Goal: Task Accomplishment & Management: Manage account settings

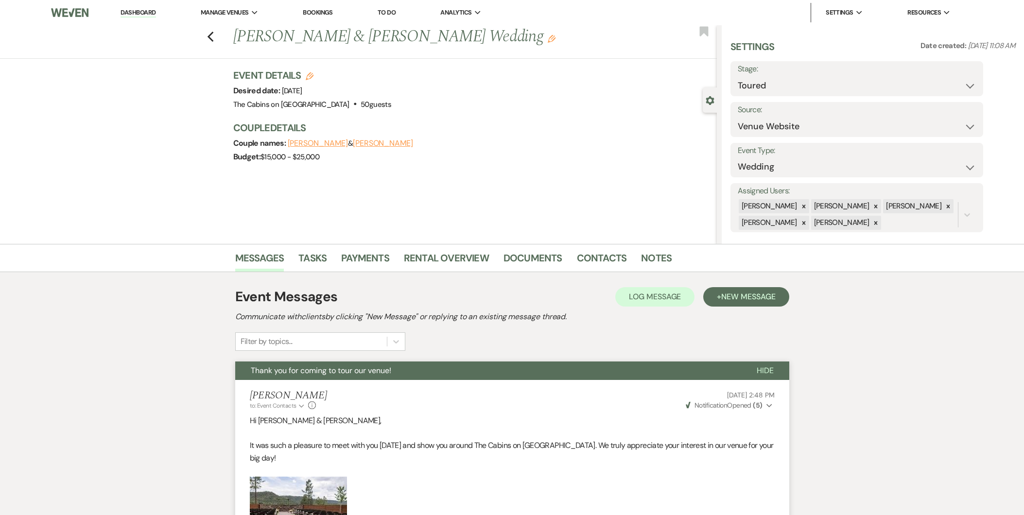
select select "5"
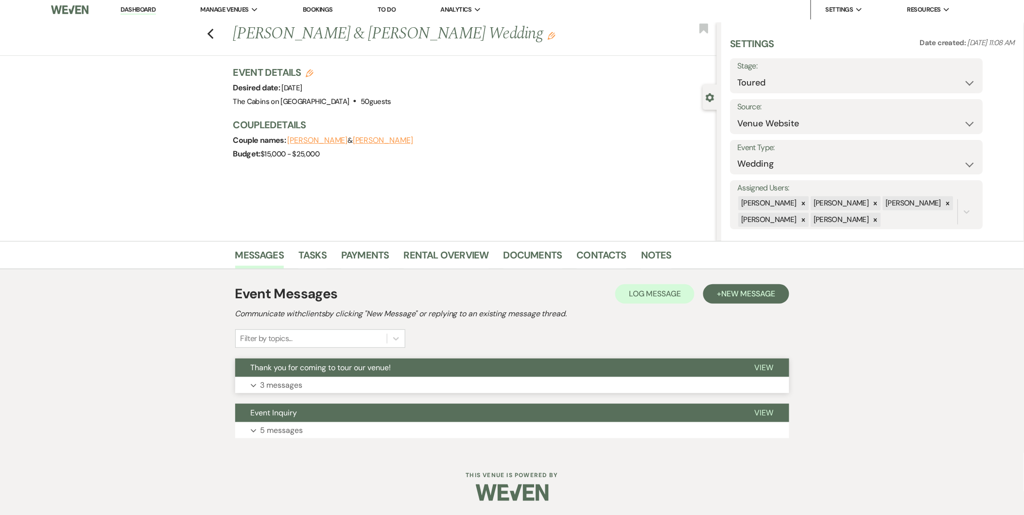
click at [286, 380] on p "3 messages" at bounding box center [281, 385] width 42 height 13
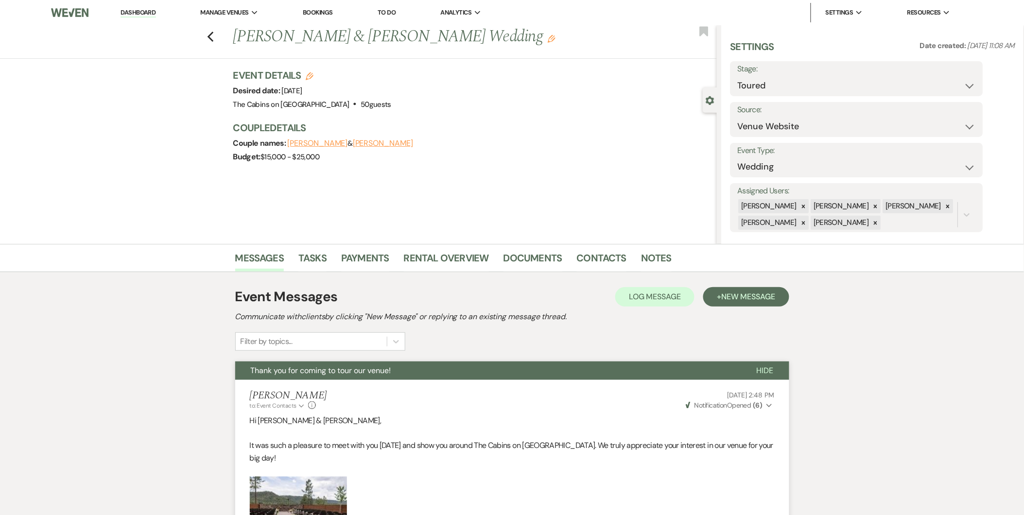
click at [78, 8] on img at bounding box center [69, 12] width 37 height 20
click at [145, 15] on link "Dashboard" at bounding box center [137, 12] width 35 height 9
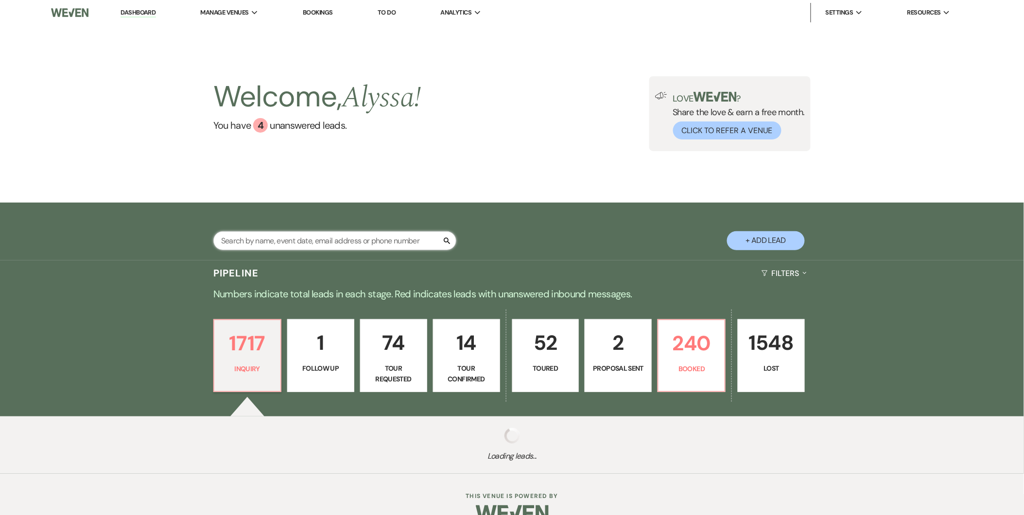
click at [372, 244] on input "text" at bounding box center [334, 240] width 243 height 19
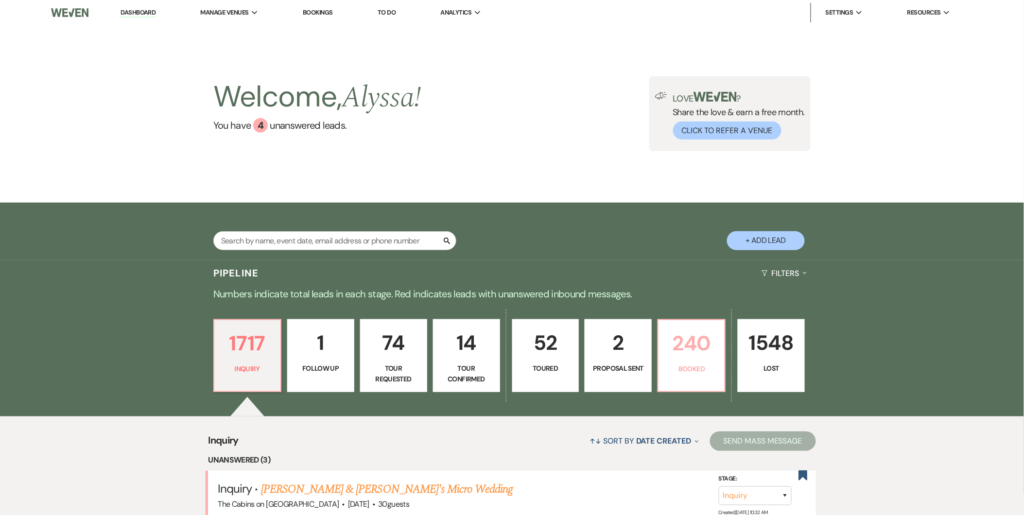
click at [689, 352] on p "240" at bounding box center [691, 343] width 54 height 33
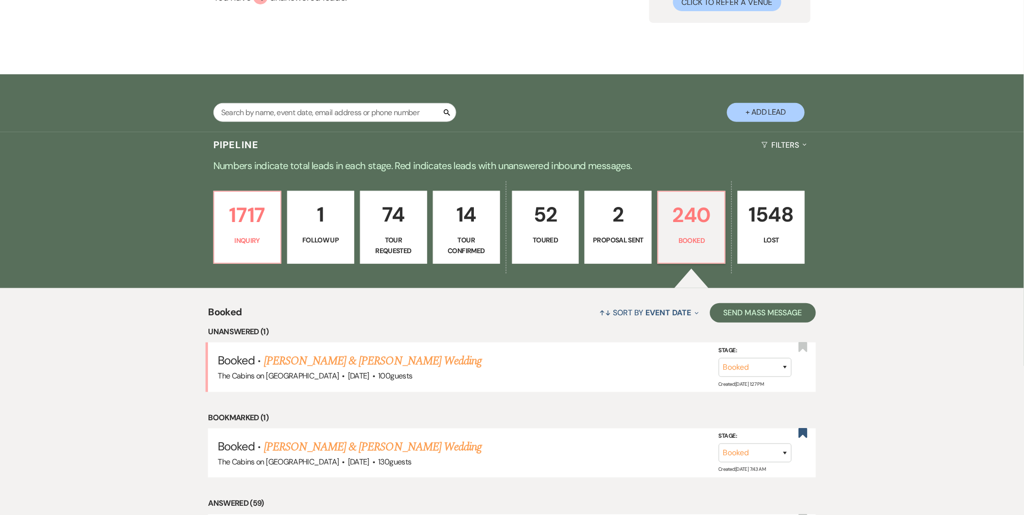
scroll to position [148, 0]
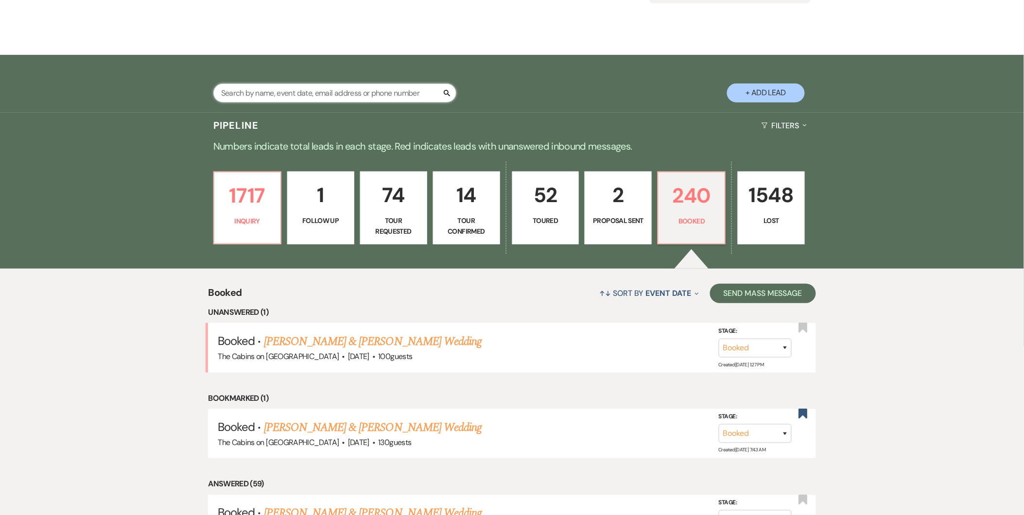
click at [400, 86] on input "text" at bounding box center [334, 93] width 243 height 19
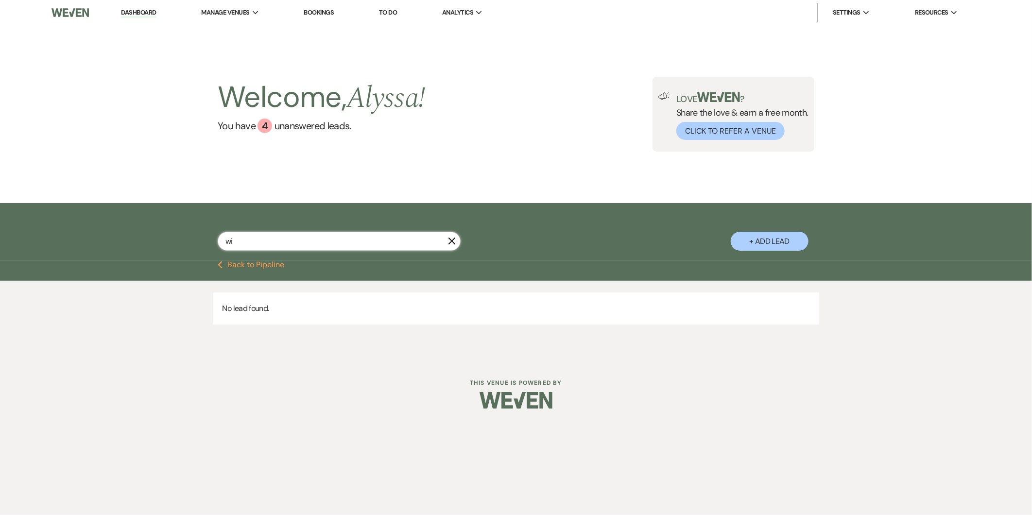
type input "w"
type input "hayden"
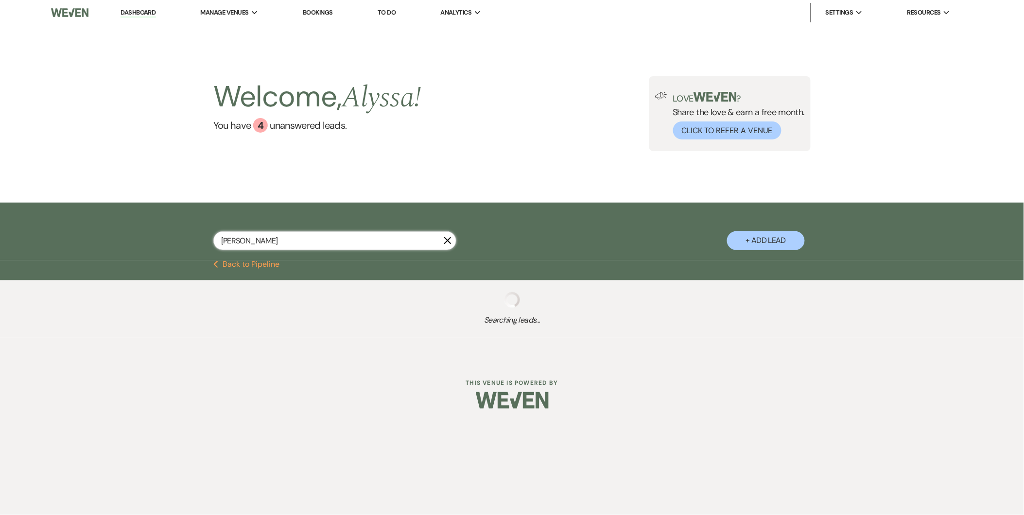
select select "2"
select select "8"
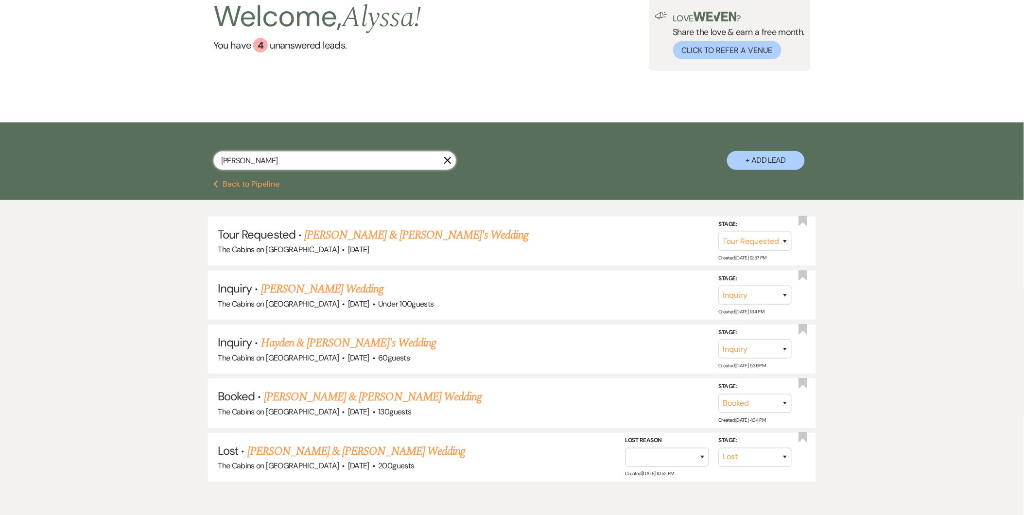
scroll to position [82, 0]
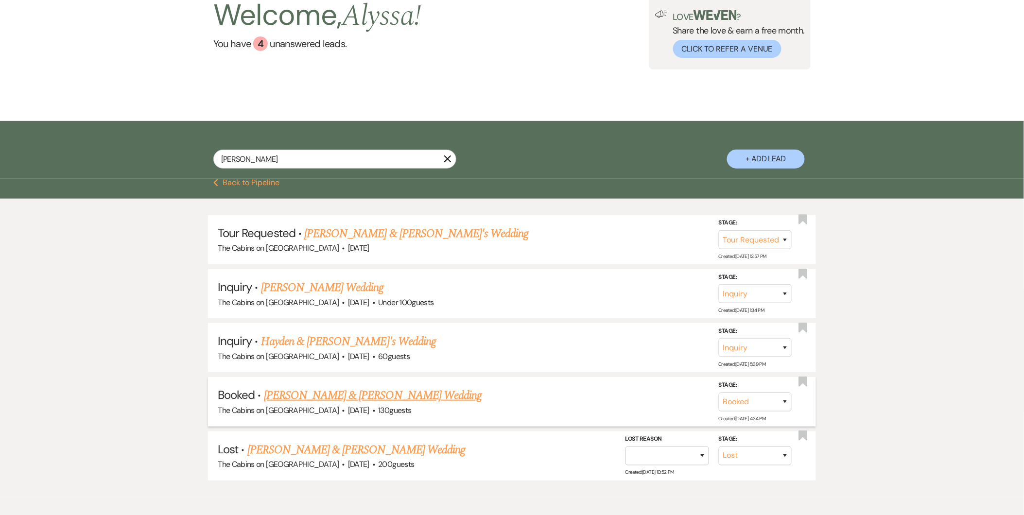
click at [394, 395] on link "[PERSON_NAME] & [PERSON_NAME] Wedding" at bounding box center [373, 395] width 218 height 17
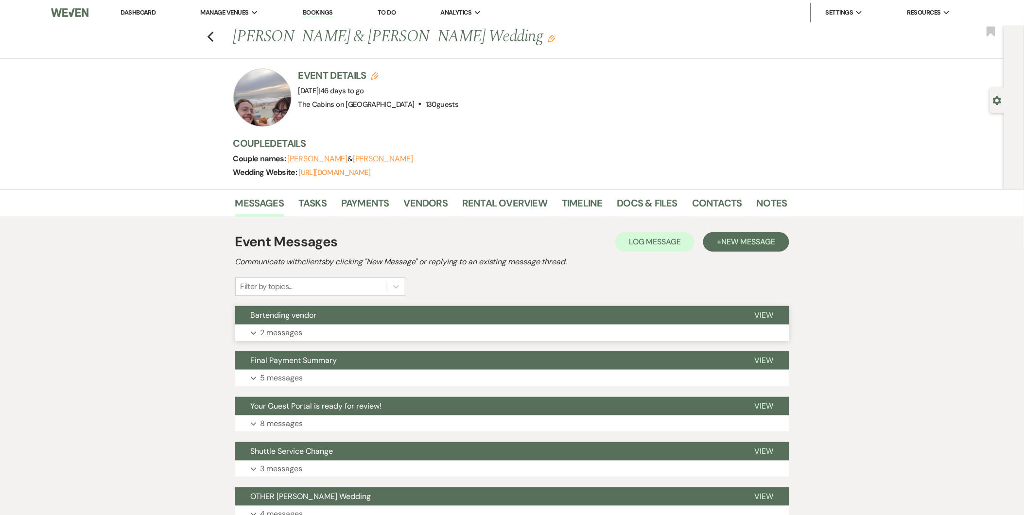
click at [494, 328] on button "Expand 2 messages" at bounding box center [512, 333] width 554 height 17
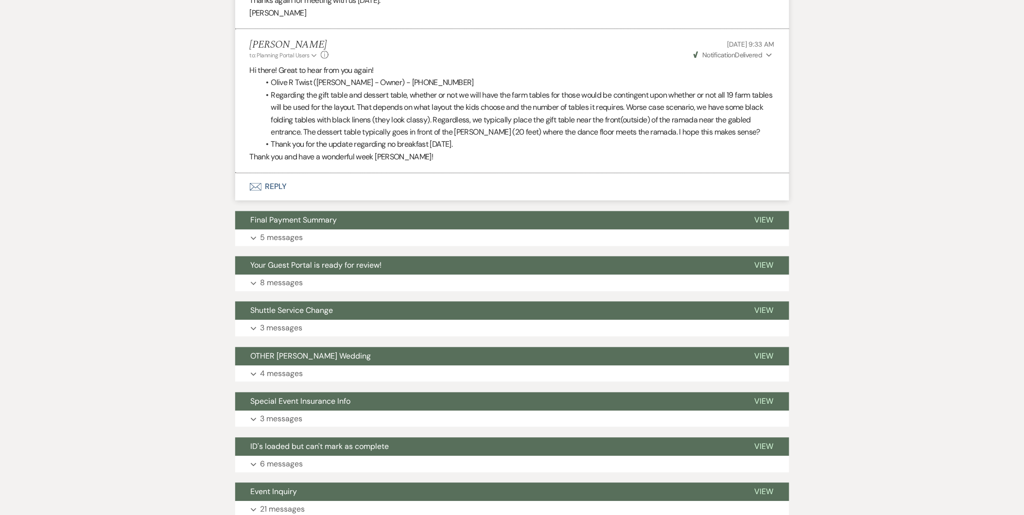
scroll to position [587, 0]
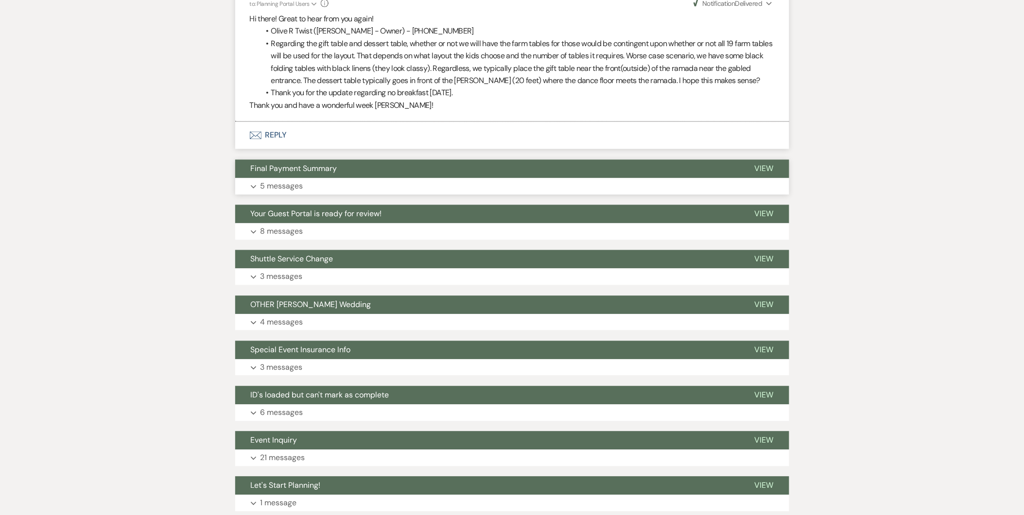
click at [599, 184] on button "Expand 5 messages" at bounding box center [512, 186] width 554 height 17
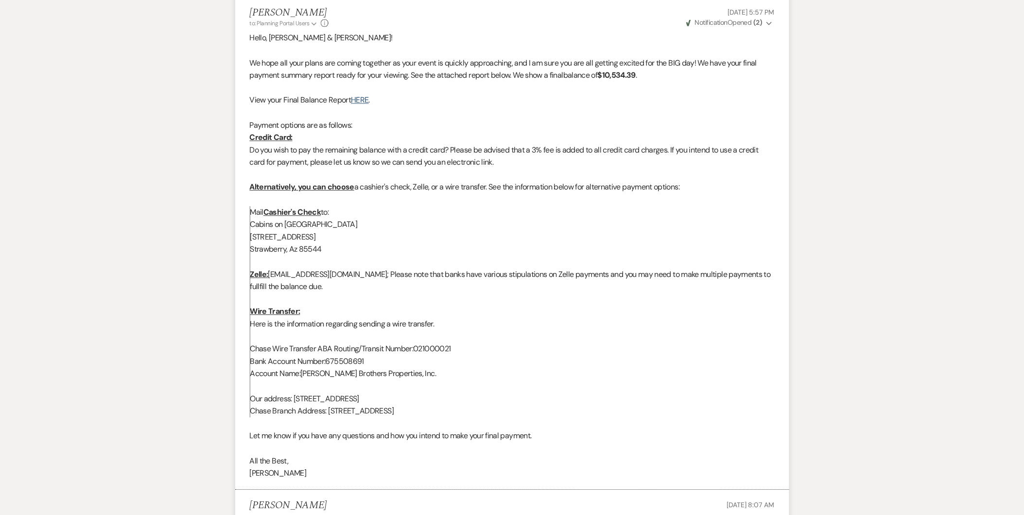
scroll to position [758, 0]
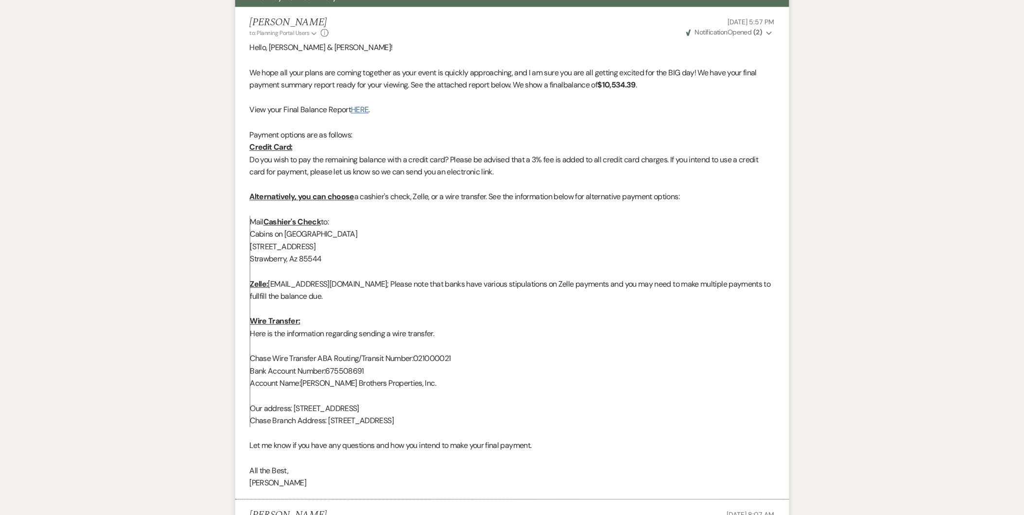
click at [361, 109] on link "HERE" at bounding box center [359, 109] width 17 height 10
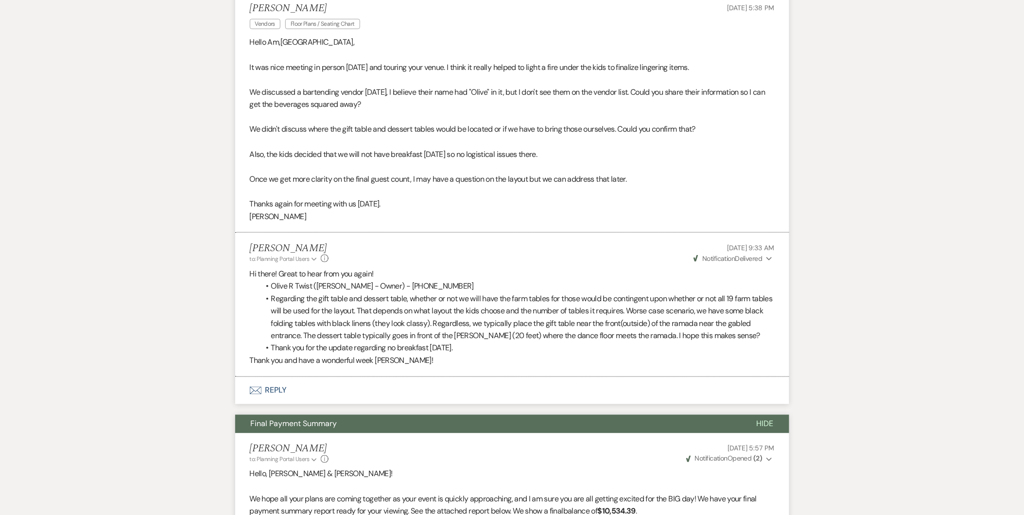
scroll to position [0, 0]
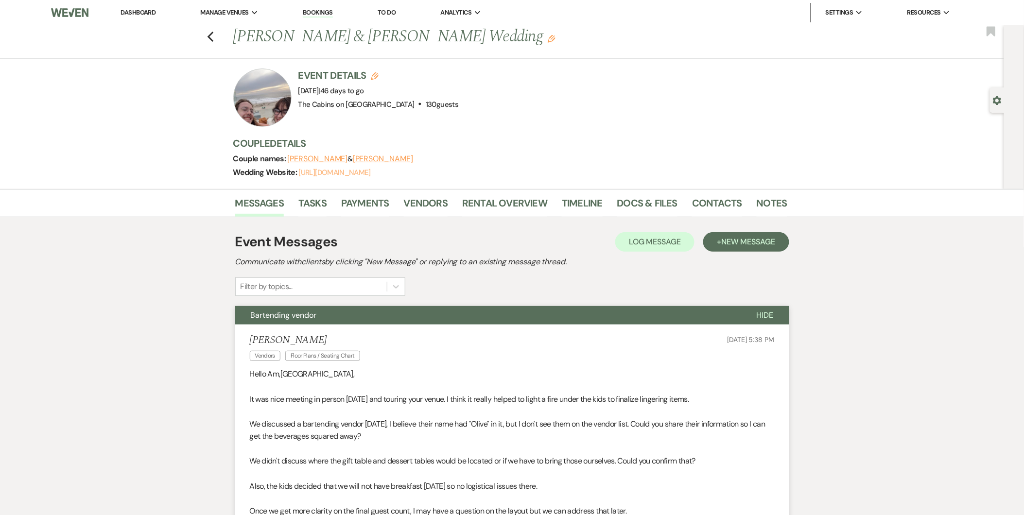
click at [371, 172] on link "https://weven.co/ww/BethandHayden" at bounding box center [335, 173] width 72 height 10
click at [66, 12] on img at bounding box center [69, 12] width 37 height 20
click at [841, 79] on div "Previous Beth Wilcken & Hayden Myler's Wedding Edit Bookmark Gear Settings Even…" at bounding box center [502, 107] width 1004 height 164
click at [85, 17] on img at bounding box center [69, 12] width 37 height 20
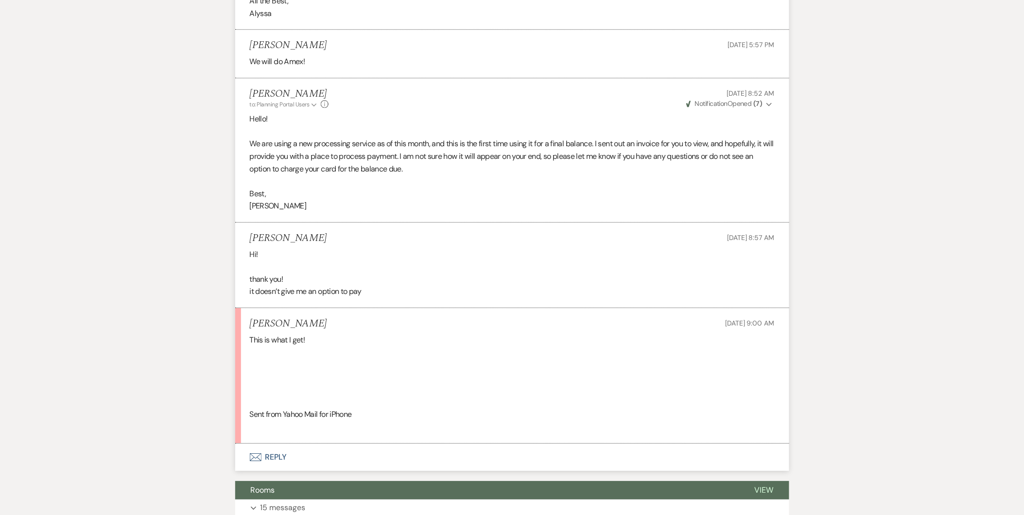
scroll to position [965, 0]
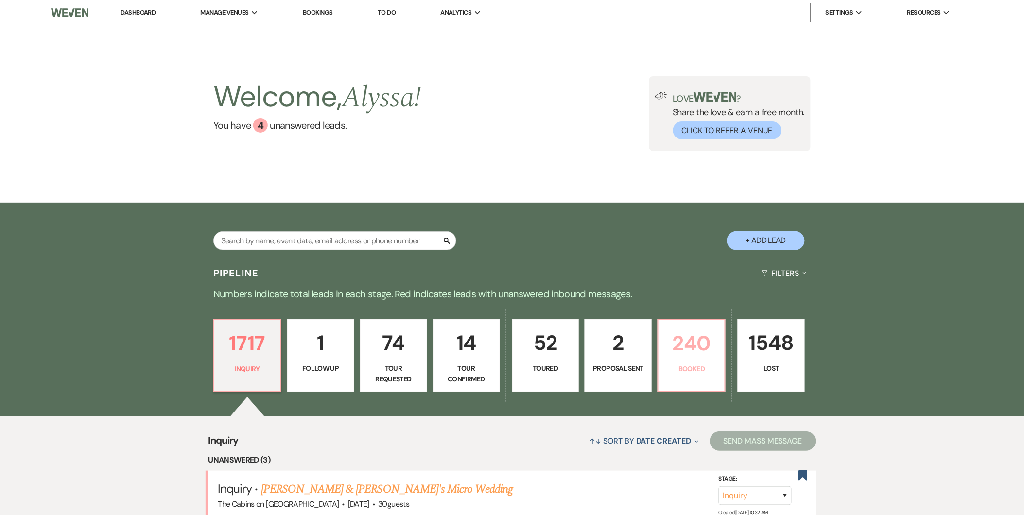
click at [683, 360] on link "240 Booked" at bounding box center [691, 355] width 68 height 73
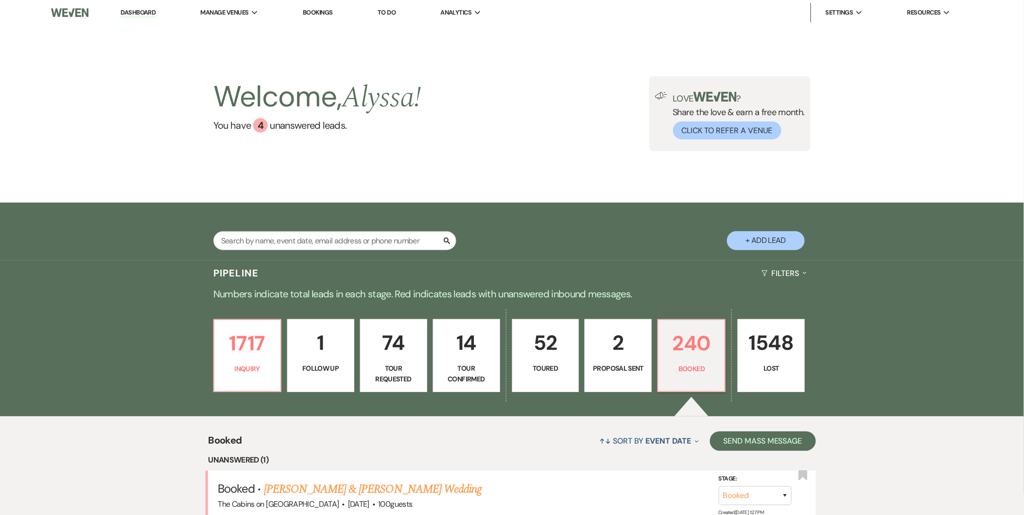
click at [594, 357] on p "2" at bounding box center [618, 342] width 54 height 33
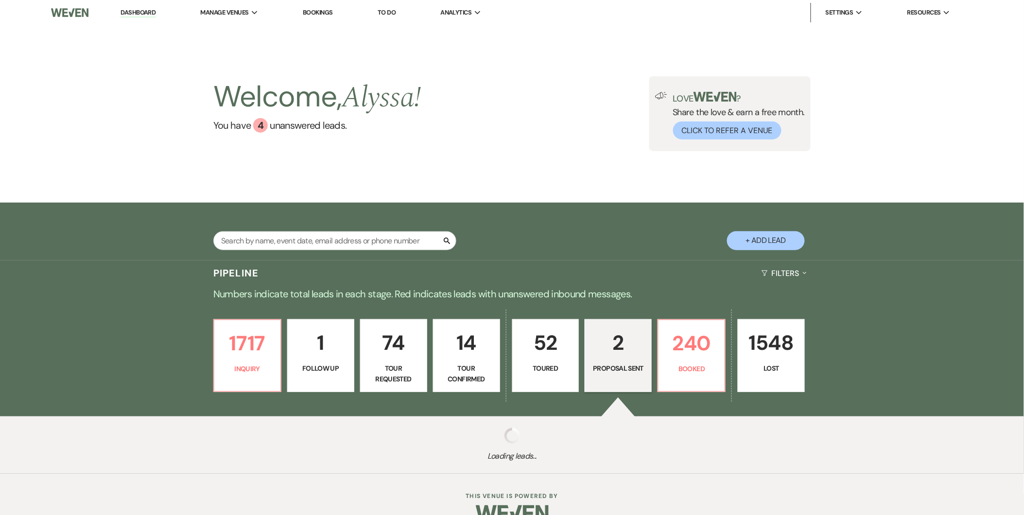
select select "6"
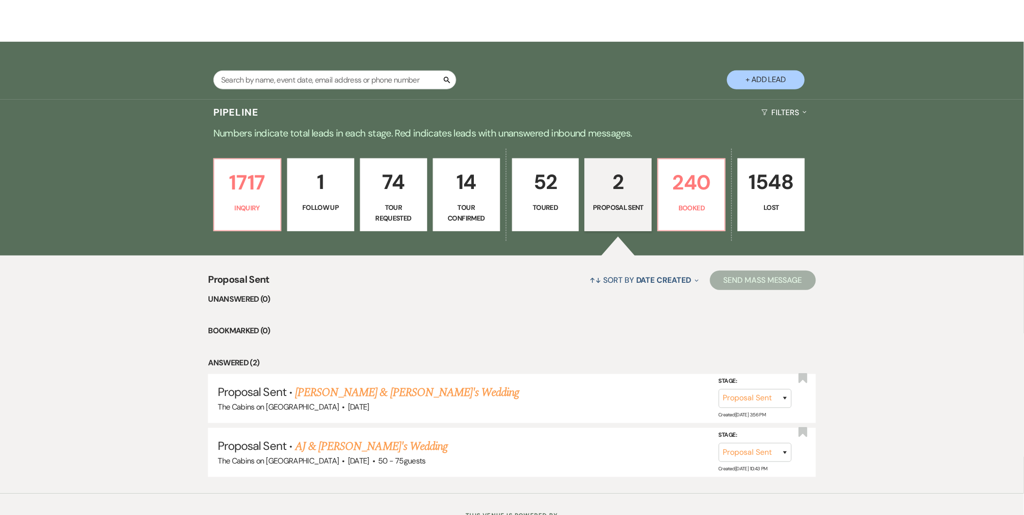
scroll to position [201, 0]
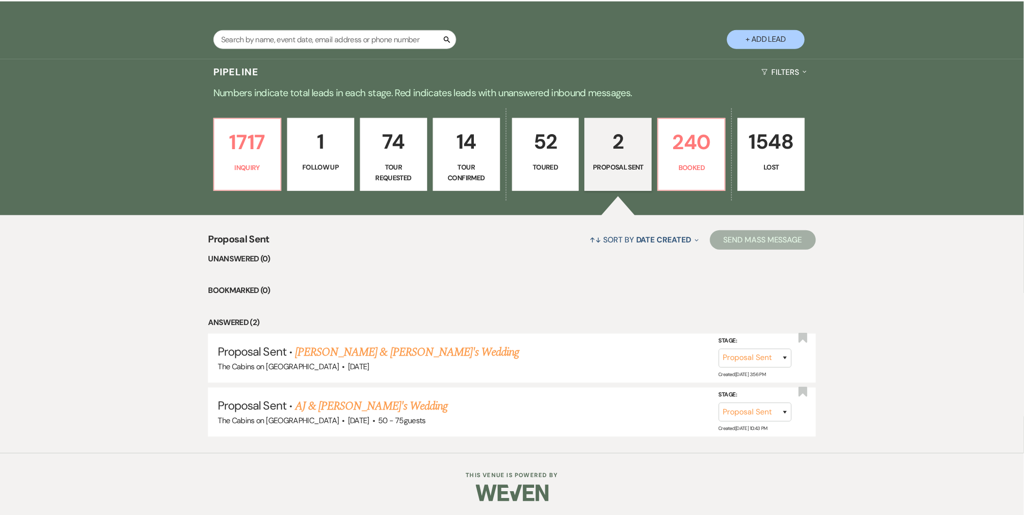
click at [560, 166] on p "Toured" at bounding box center [545, 167] width 54 height 11
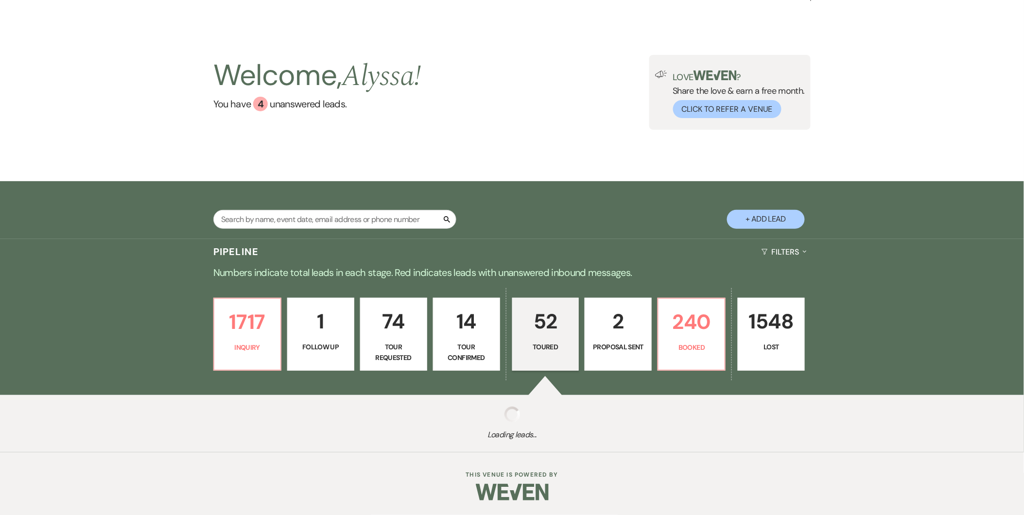
select select "5"
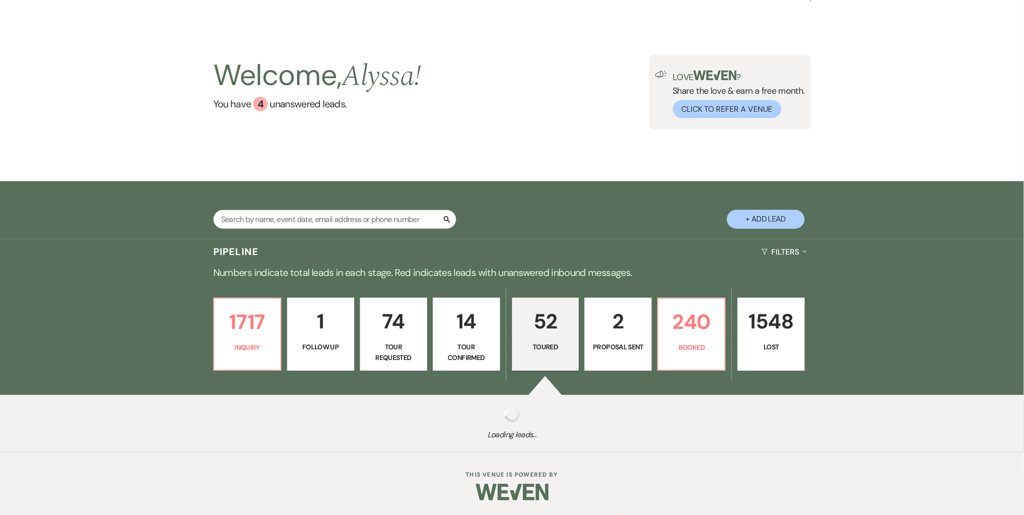
select select "5"
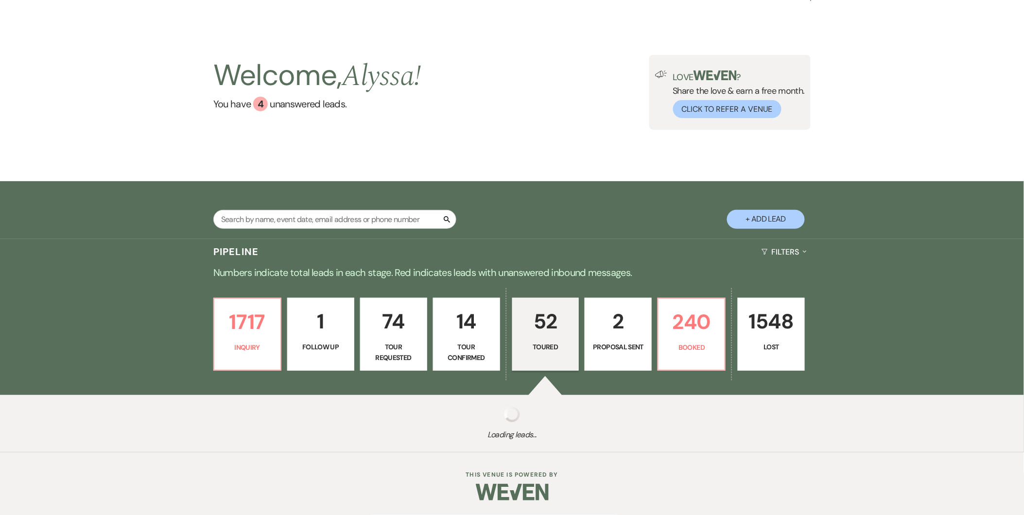
select select "5"
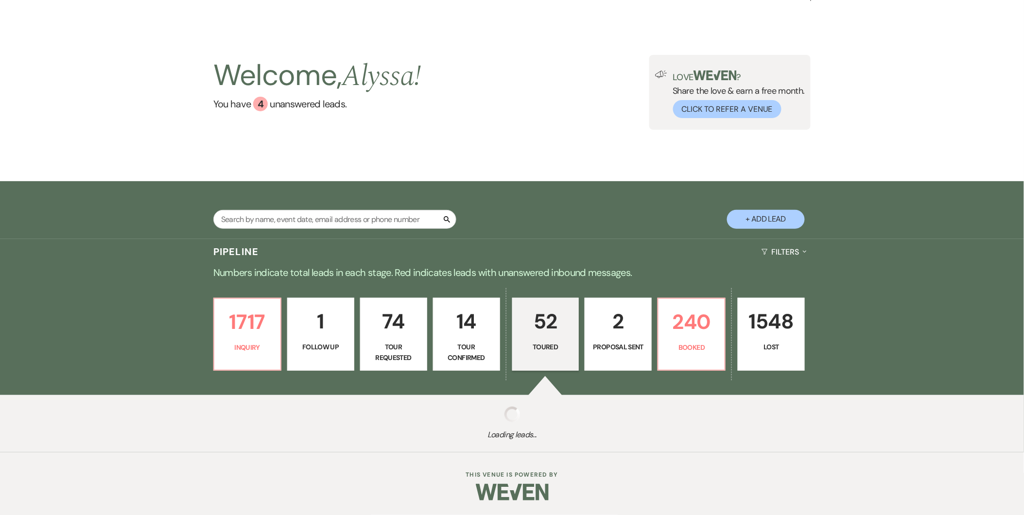
select select "5"
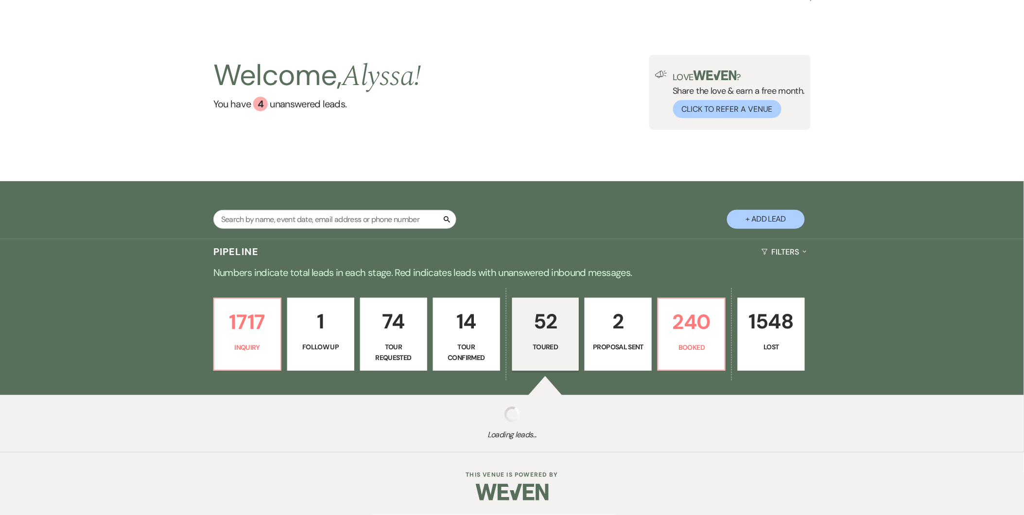
select select "5"
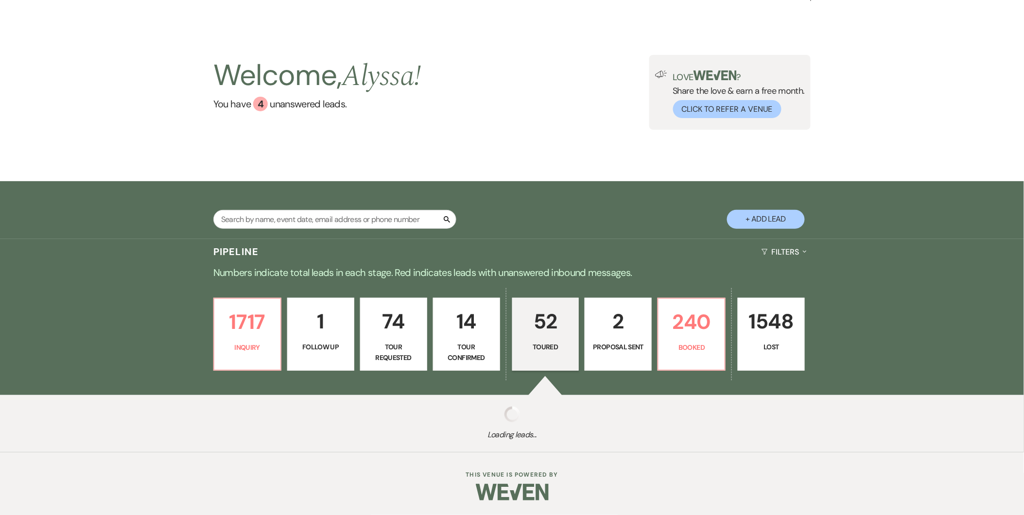
select select "5"
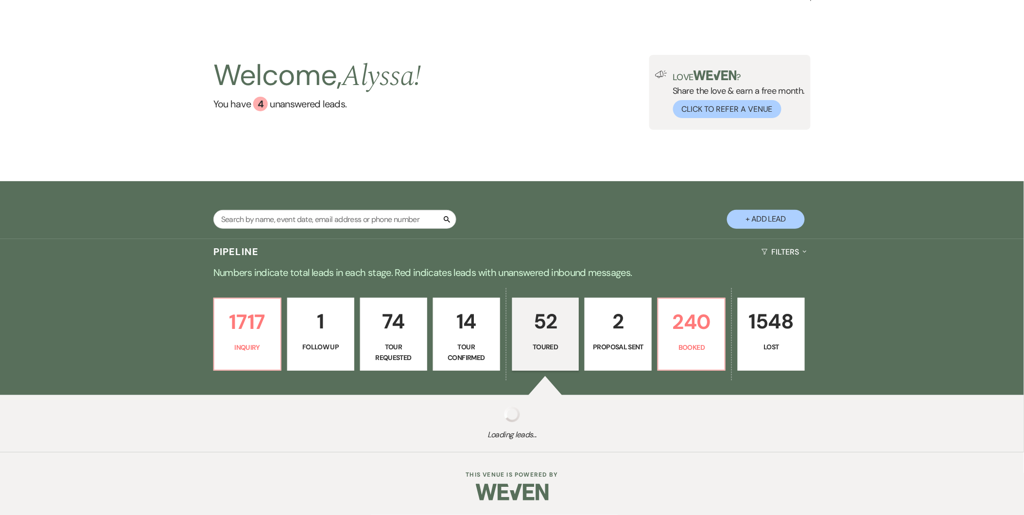
select select "5"
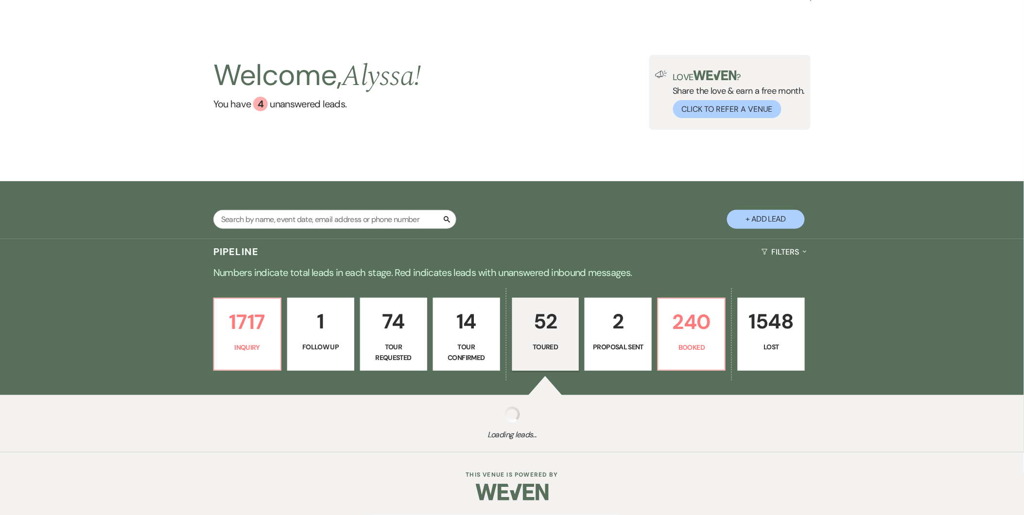
select select "5"
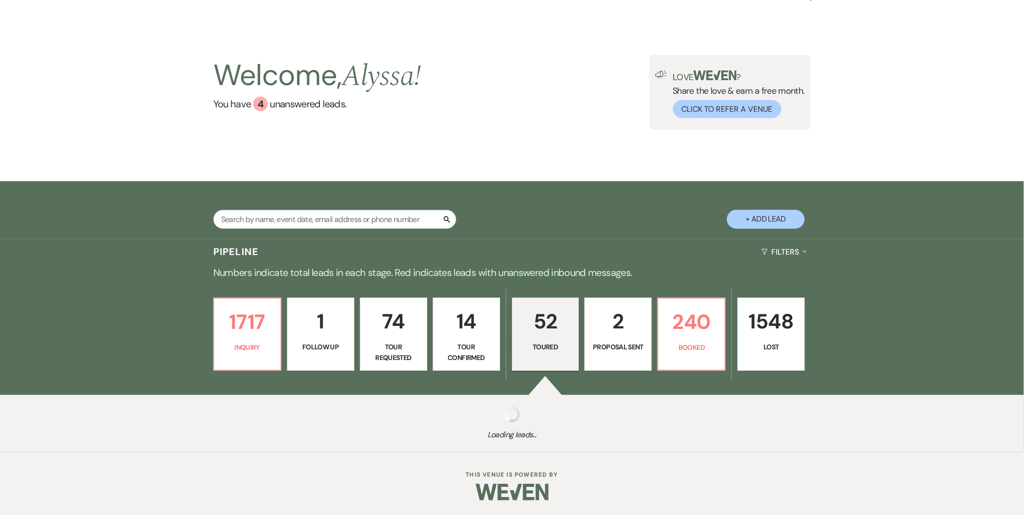
select select "5"
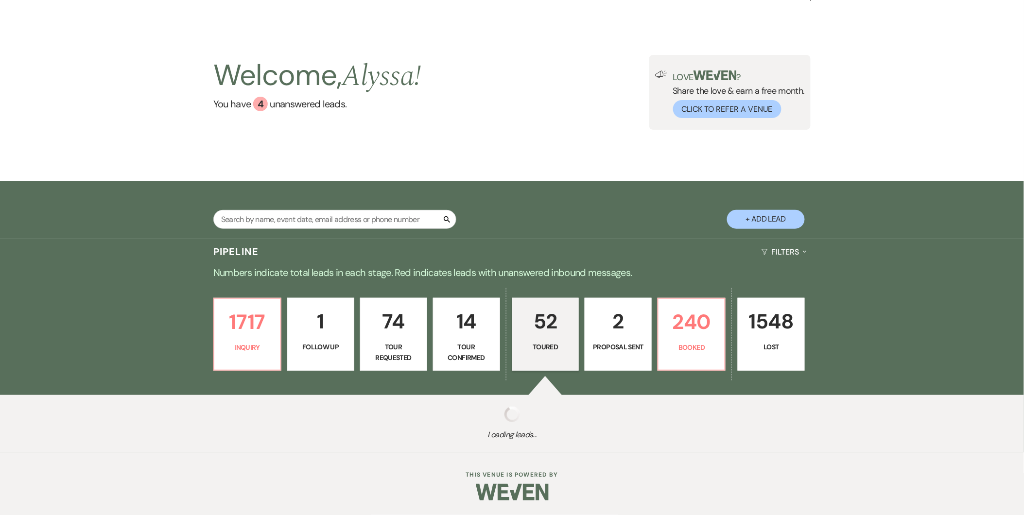
select select "5"
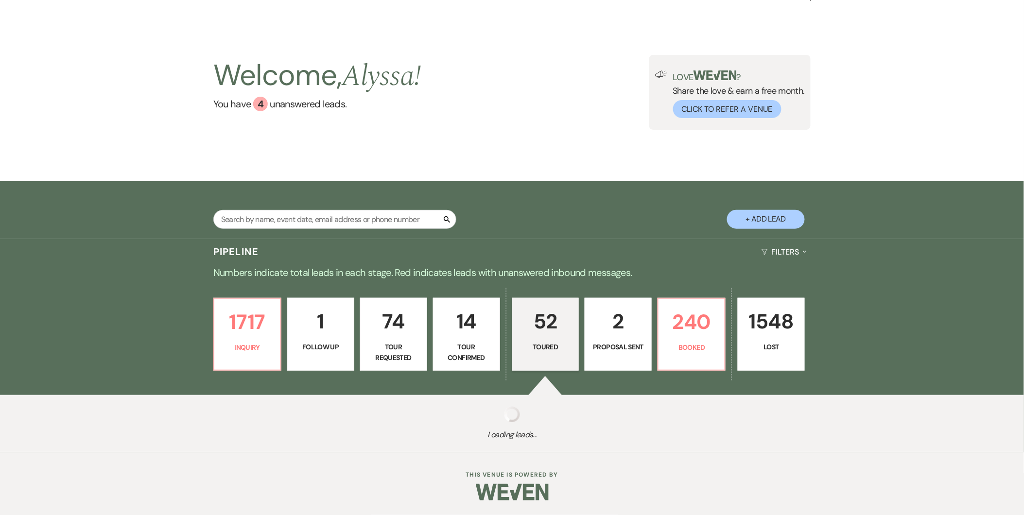
select select "5"
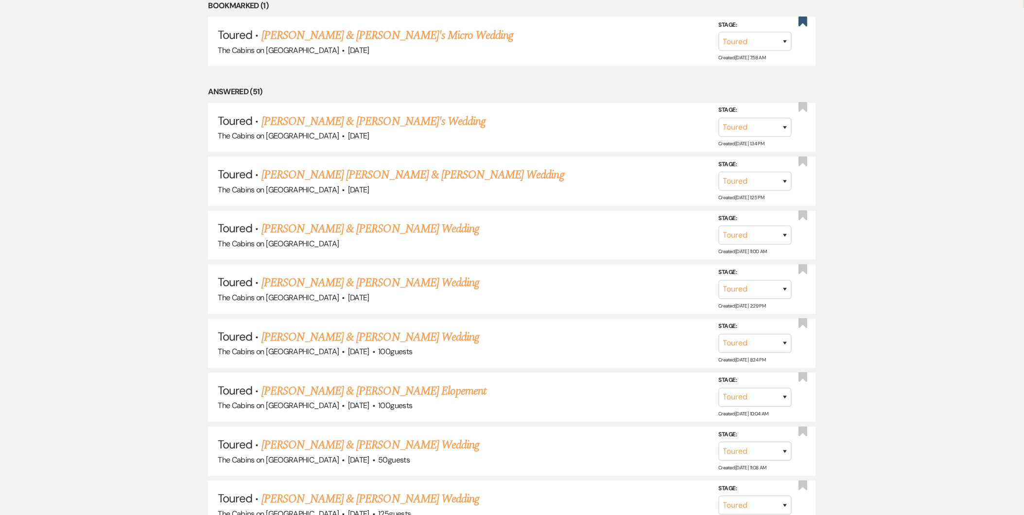
scroll to position [504, 0]
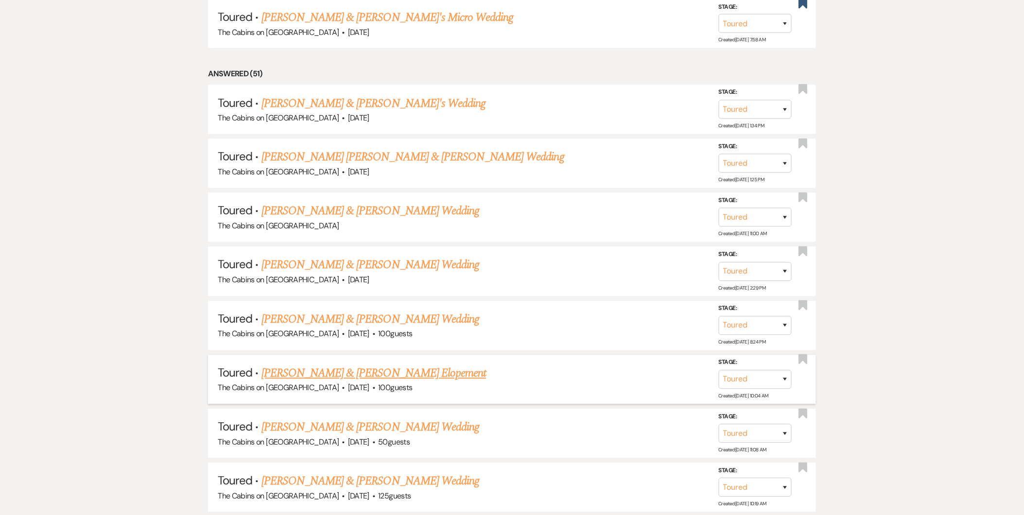
click at [292, 377] on link "[PERSON_NAME] & [PERSON_NAME] Elopement" at bounding box center [373, 373] width 225 height 17
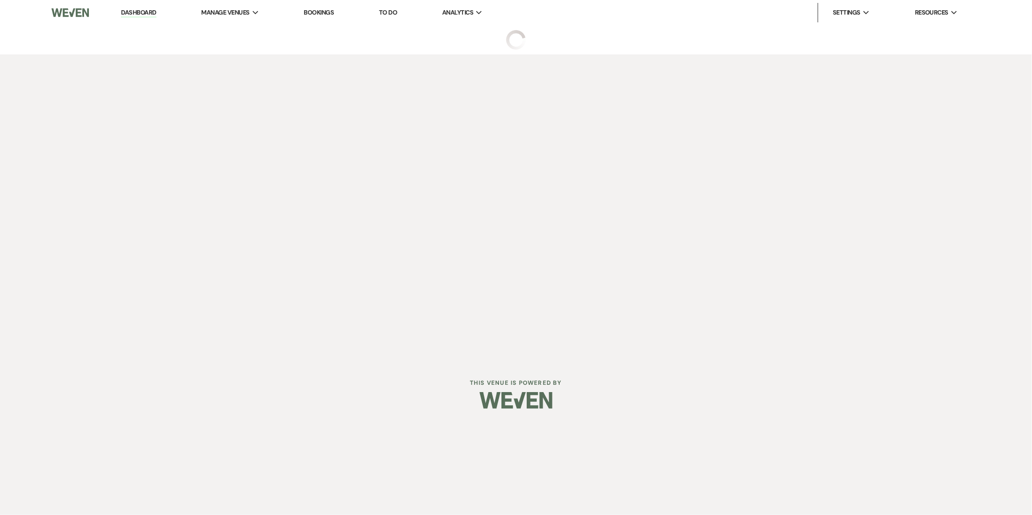
select select "5"
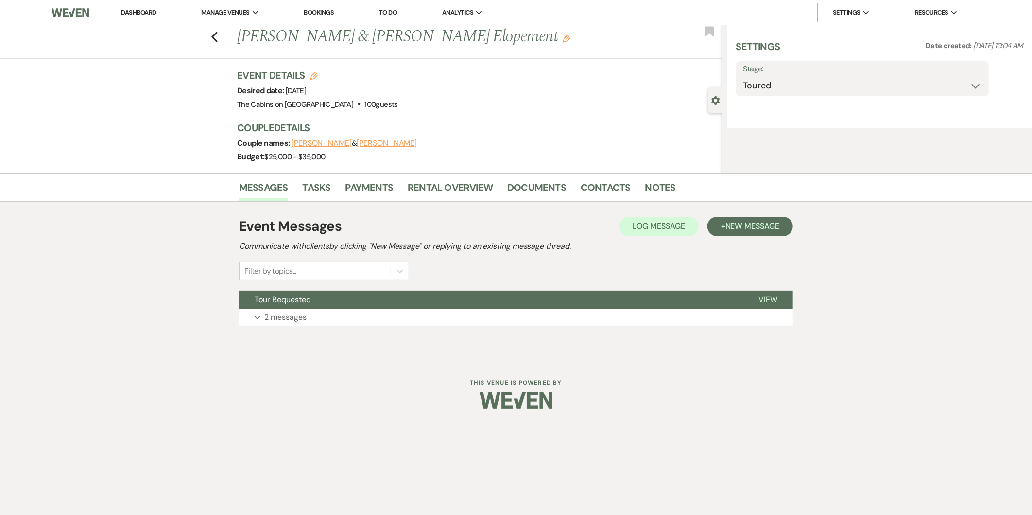
select select "5"
select select "22"
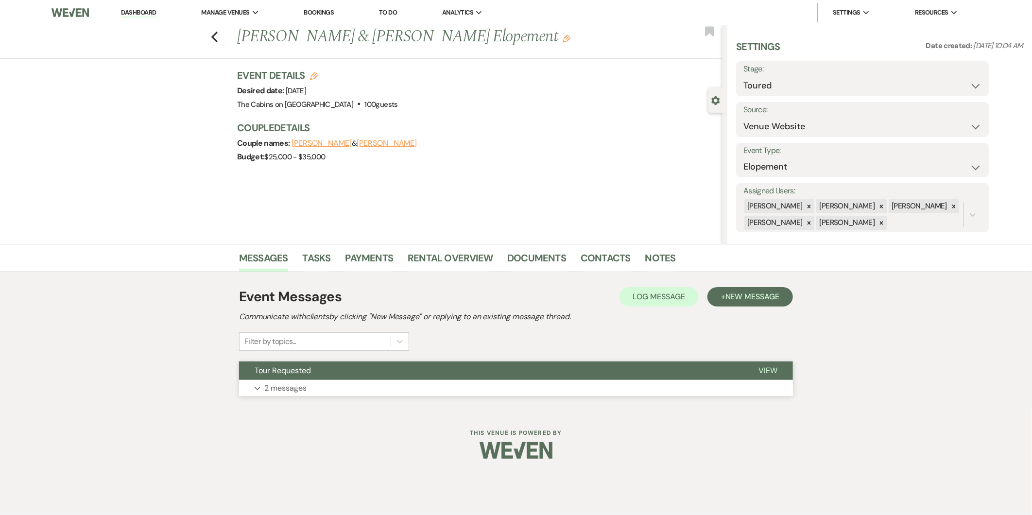
click at [292, 390] on p "2 messages" at bounding box center [285, 388] width 42 height 13
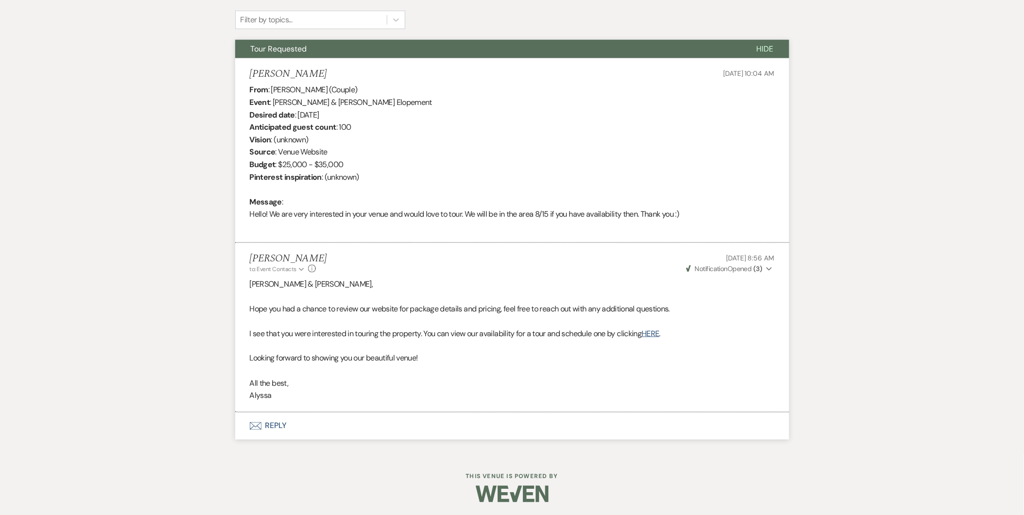
scroll to position [323, 0]
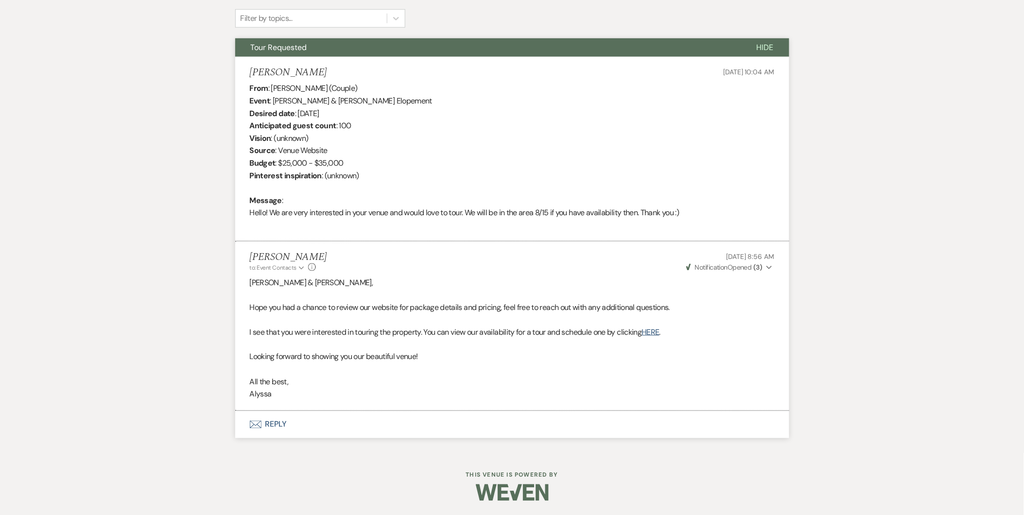
select select "5"
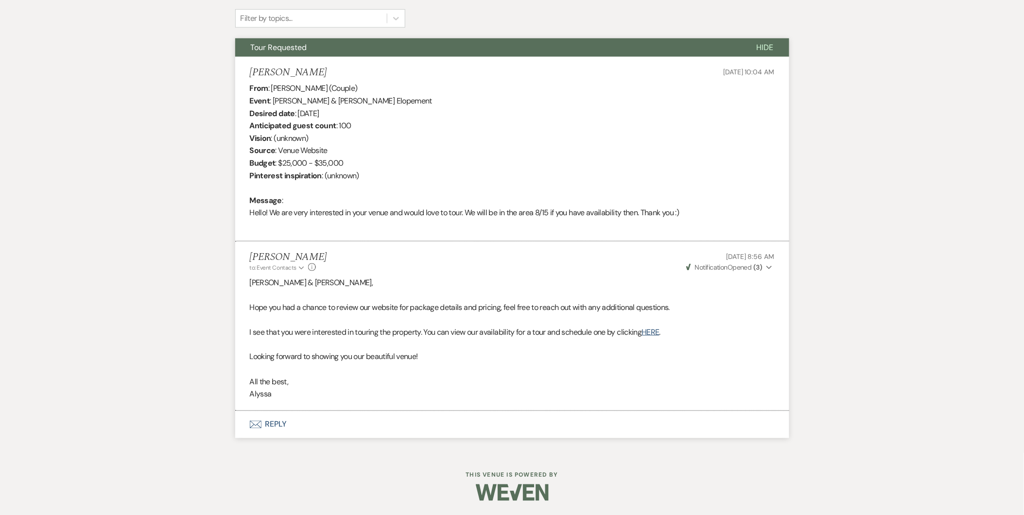
select select "5"
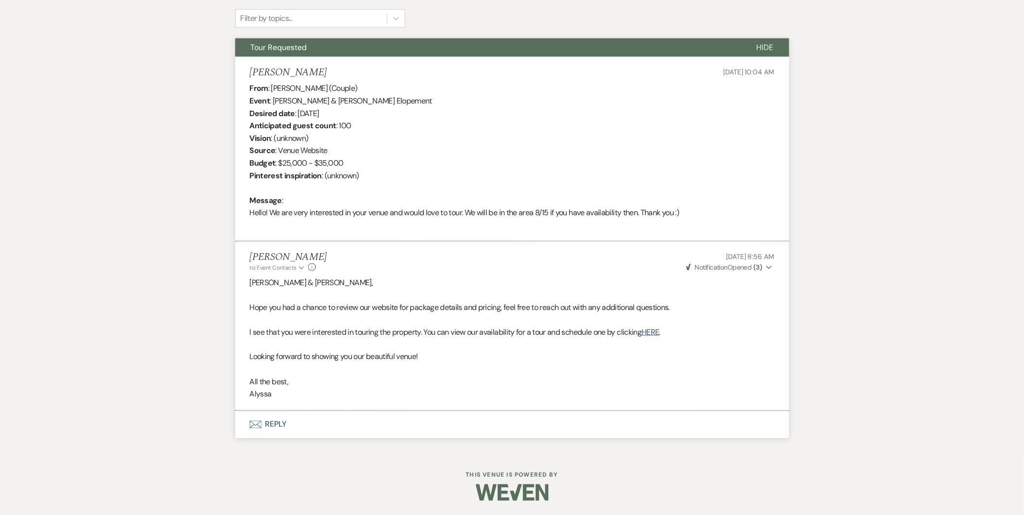
select select "5"
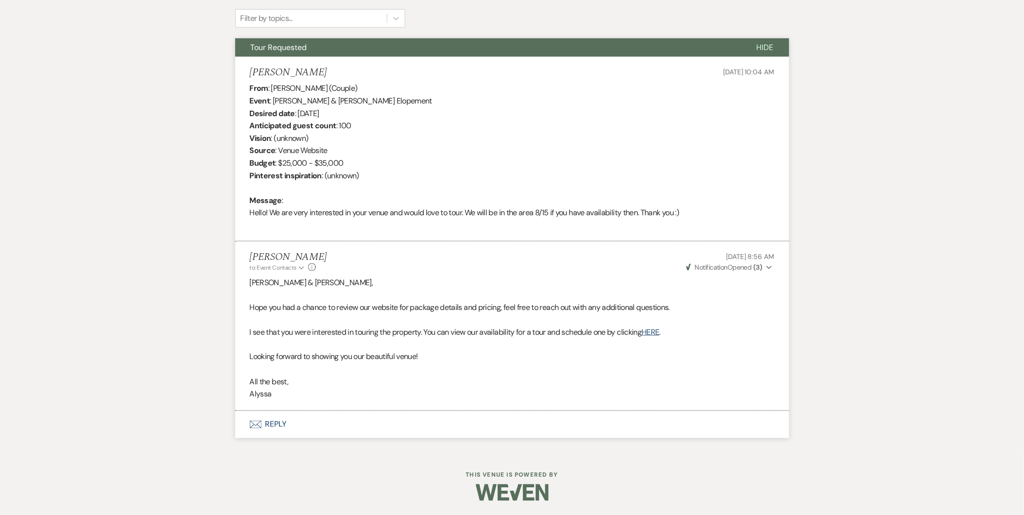
select select "5"
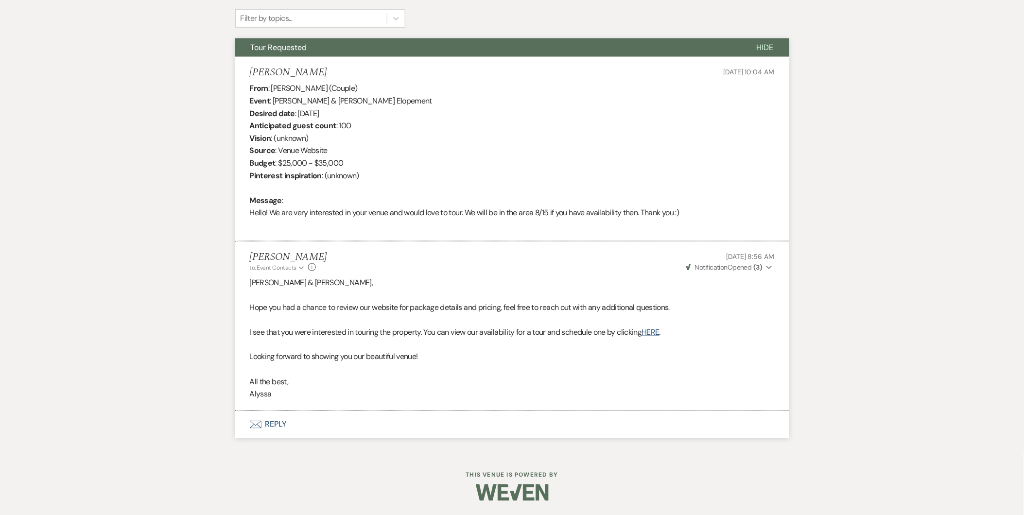
select select "5"
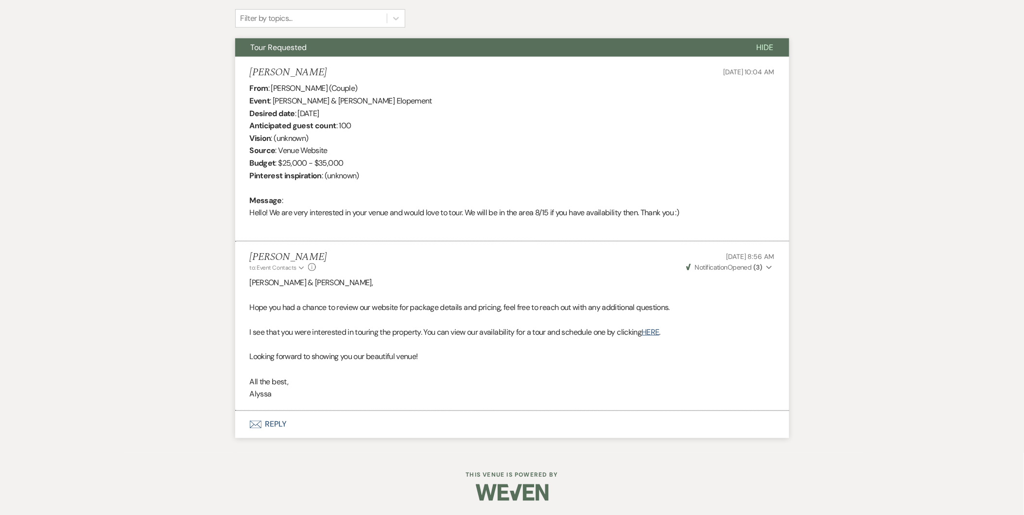
select select "5"
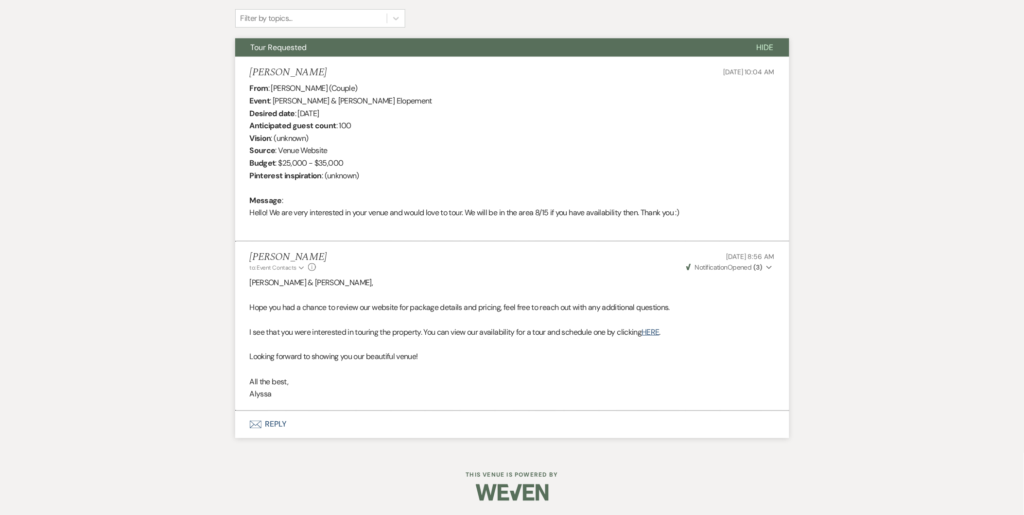
select select "5"
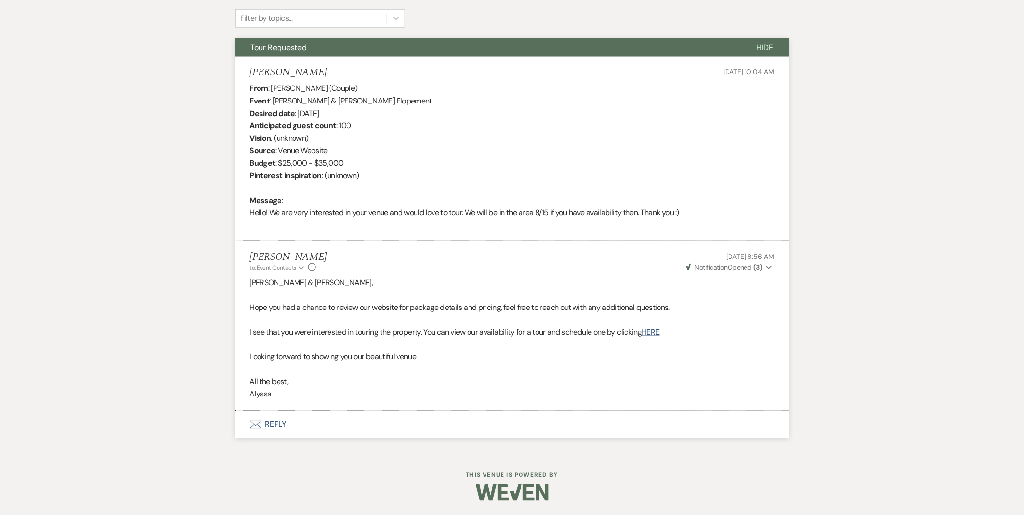
select select "5"
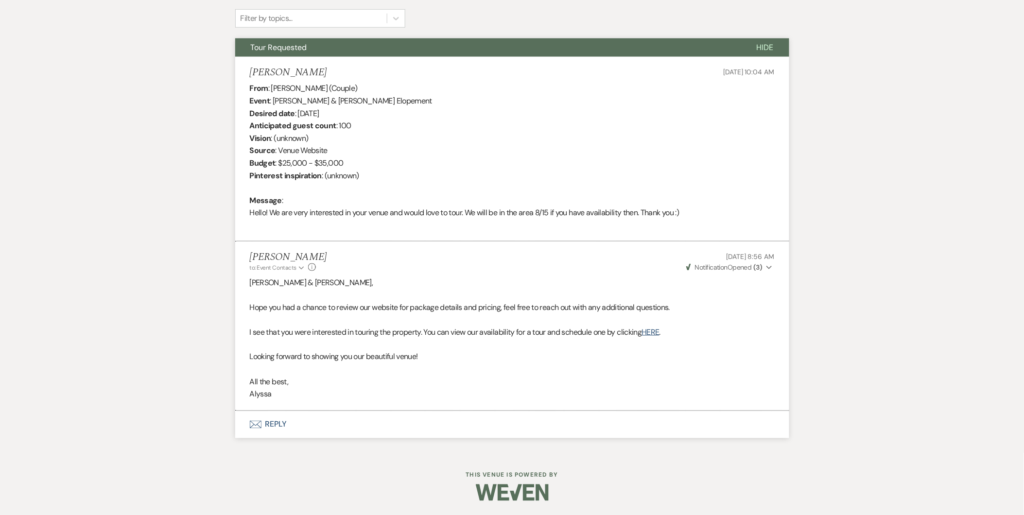
select select "5"
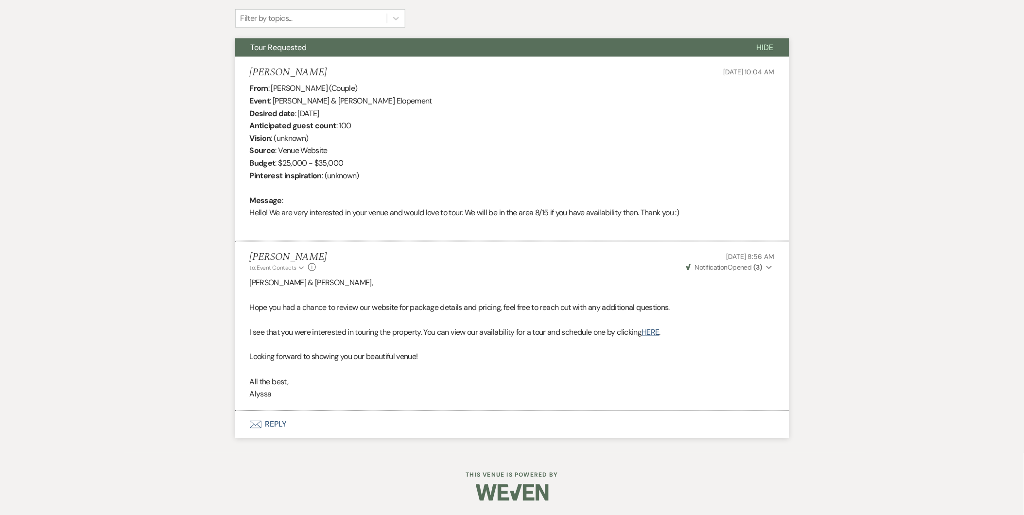
select select "5"
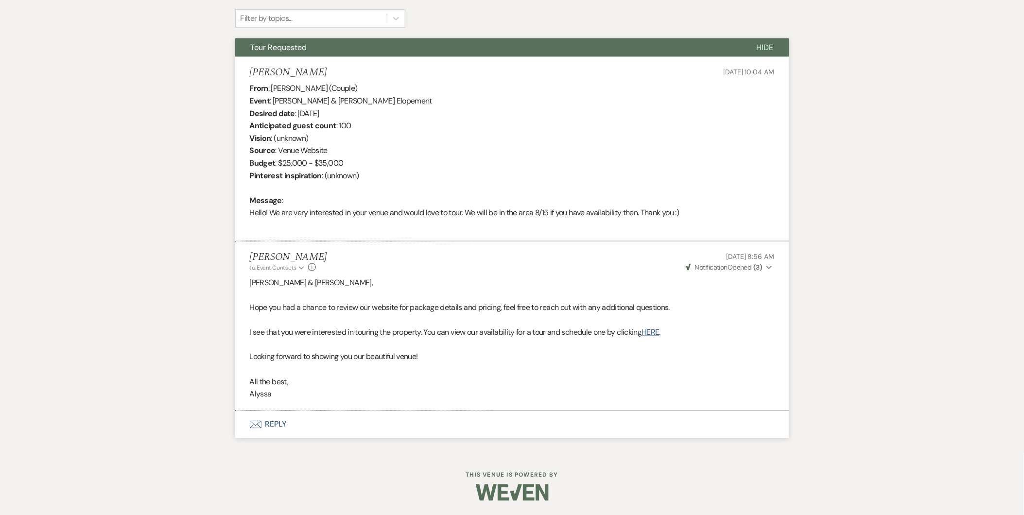
select select "5"
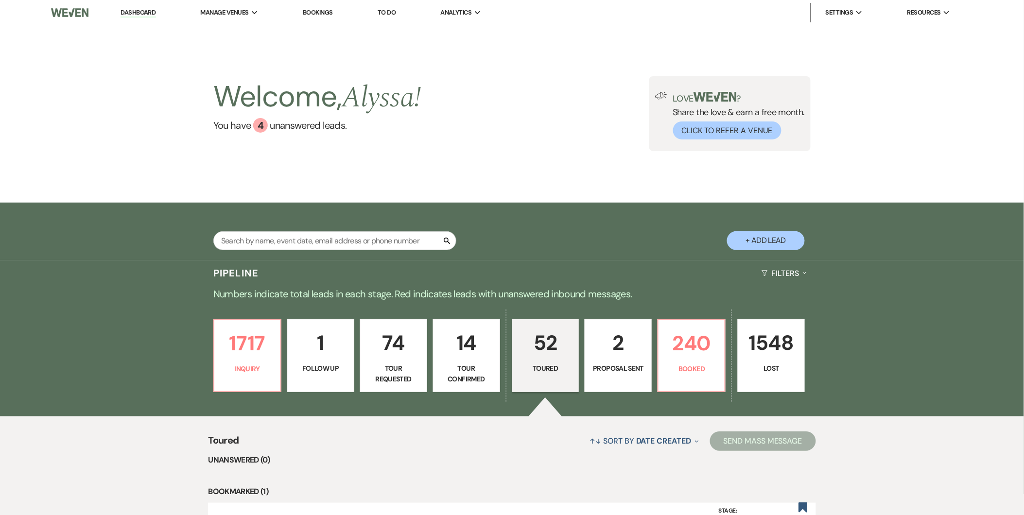
click at [450, 368] on p "Tour Confirmed" at bounding box center [466, 374] width 54 height 22
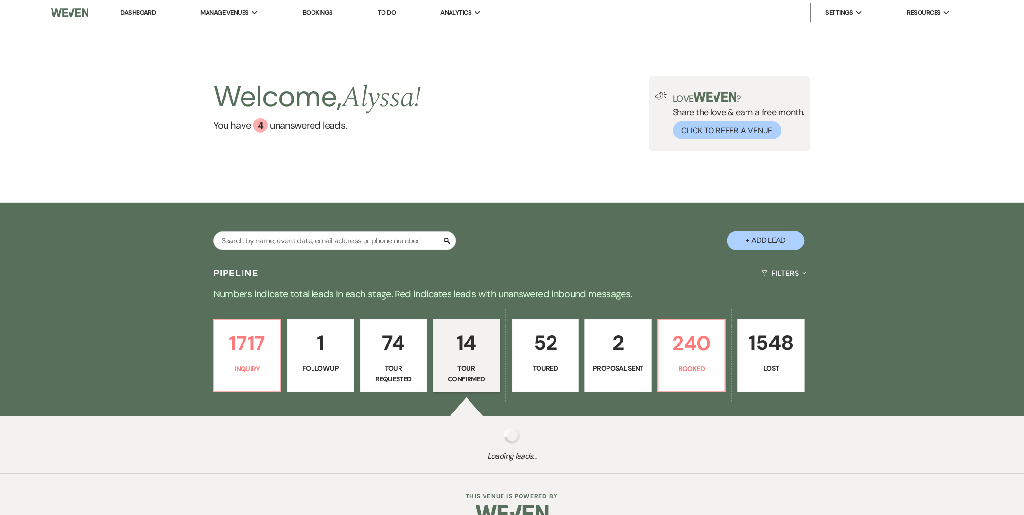
select select "4"
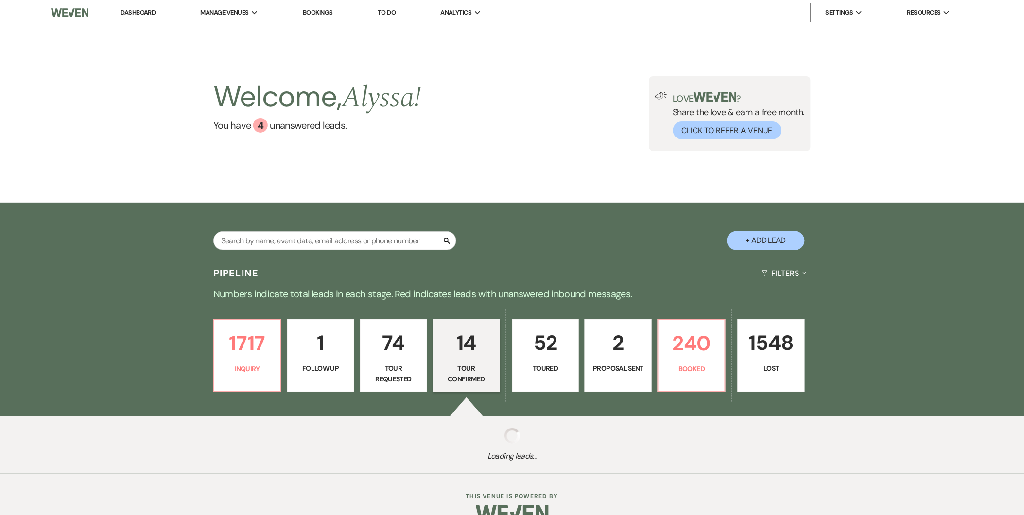
select select "4"
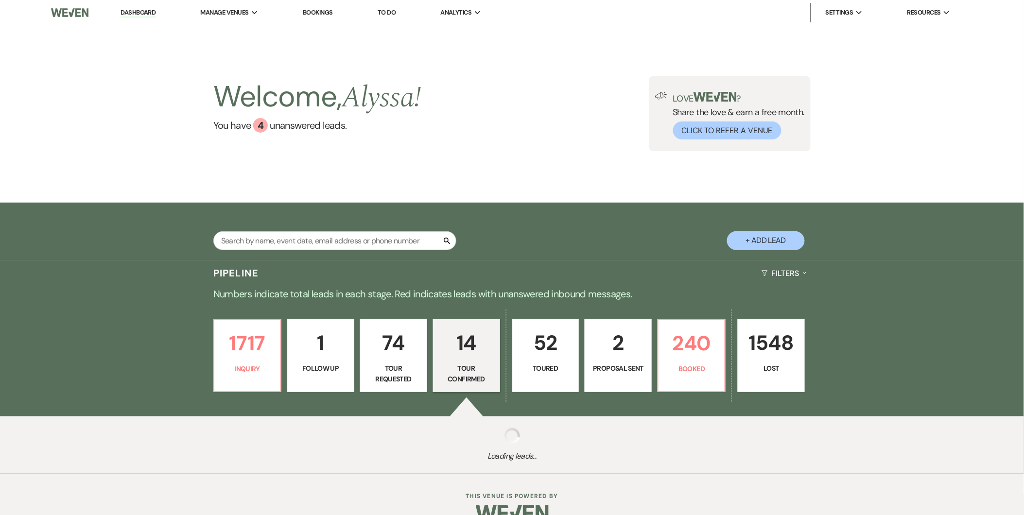
select select "4"
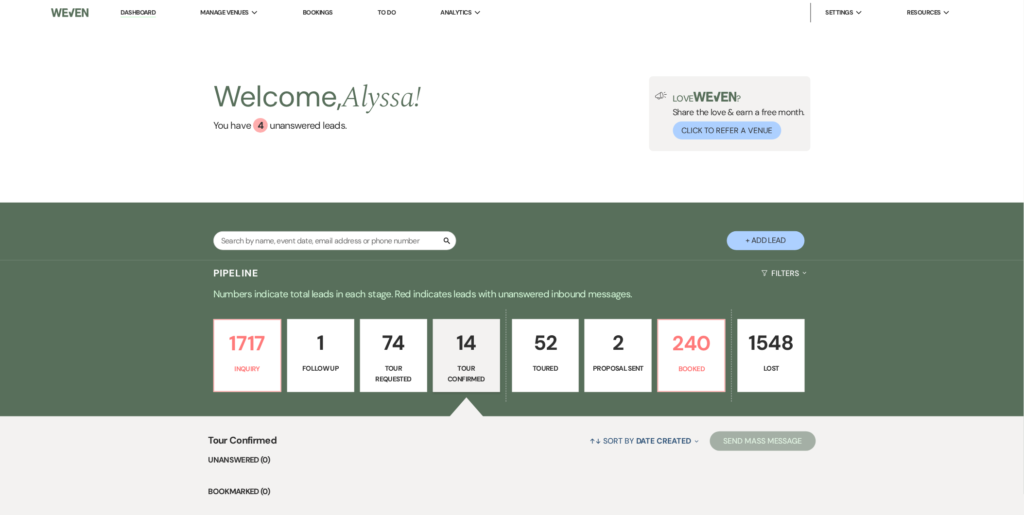
click at [400, 368] on p "Tour Requested" at bounding box center [393, 374] width 54 height 22
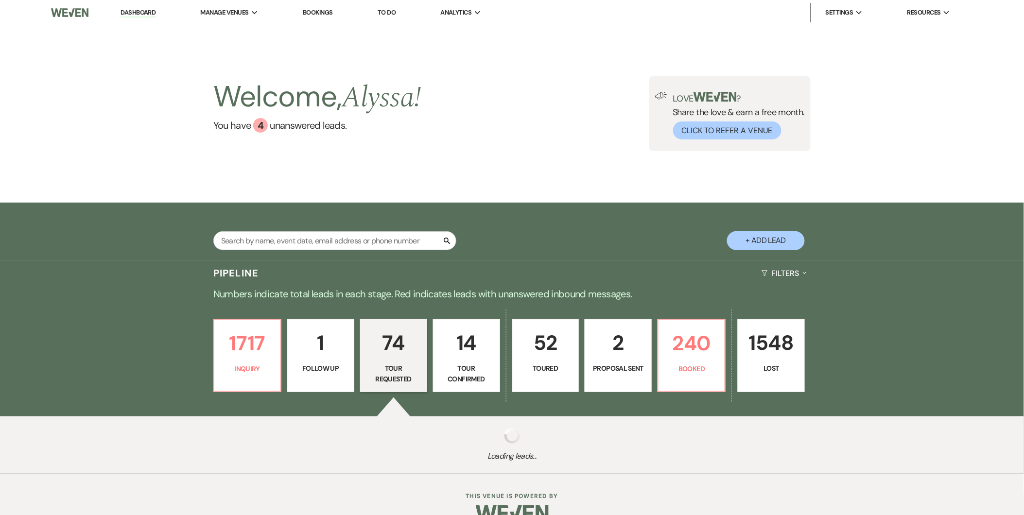
select select "2"
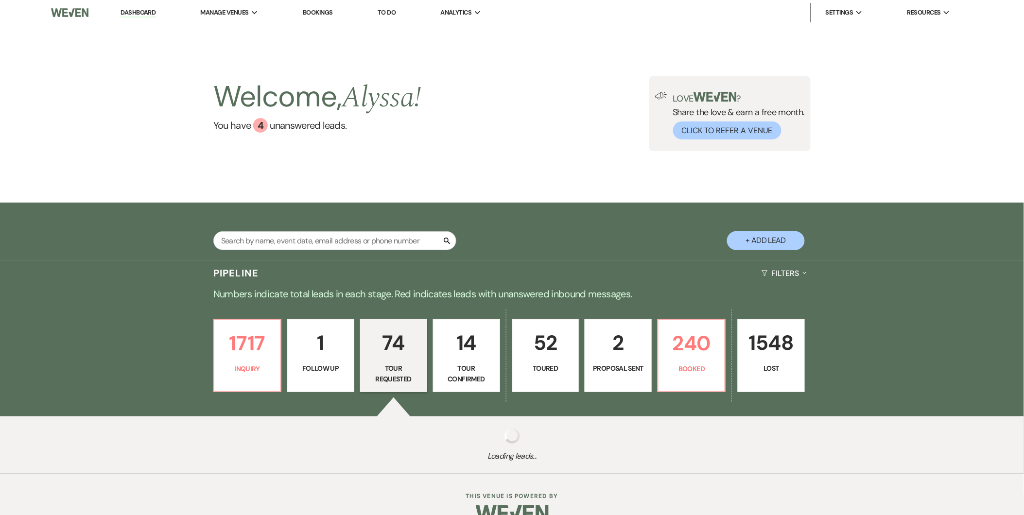
select select "2"
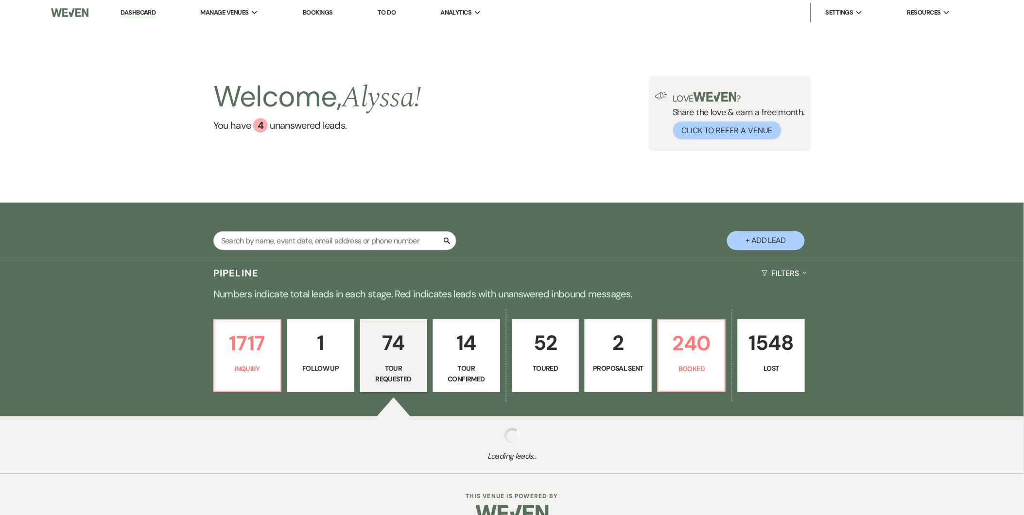
select select "2"
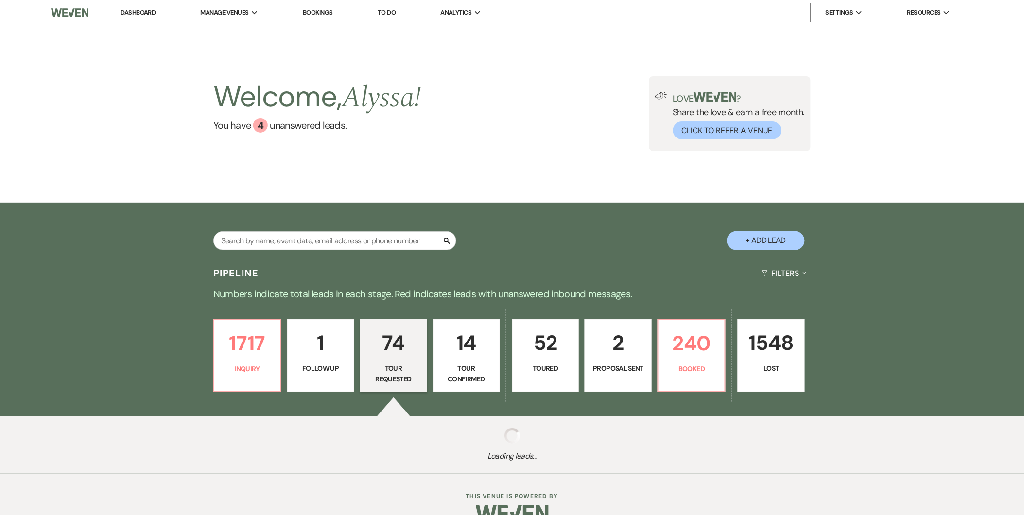
select select "2"
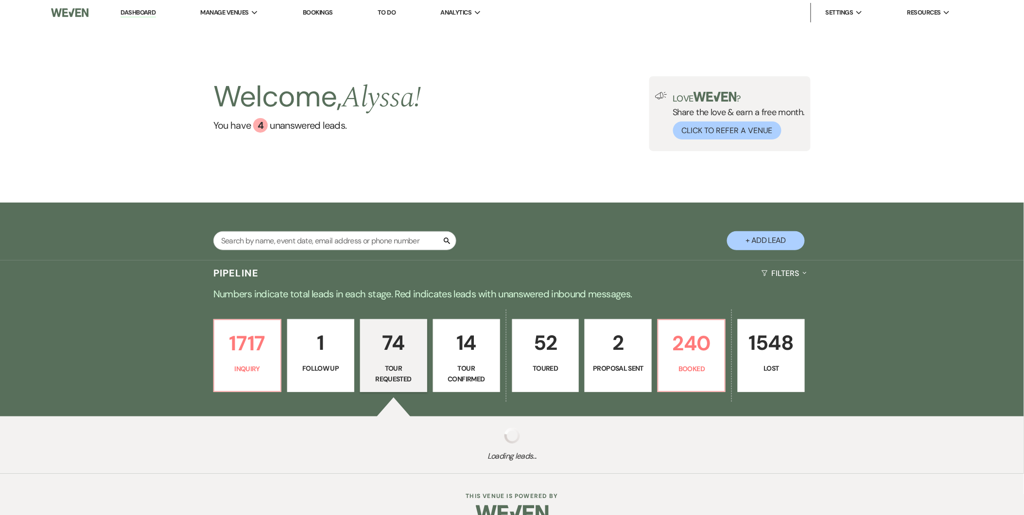
select select "2"
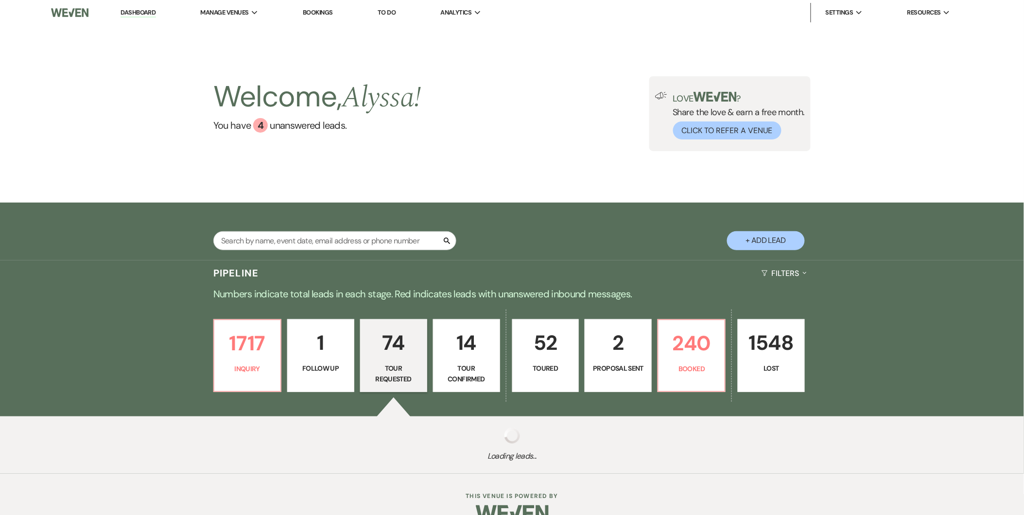
select select "2"
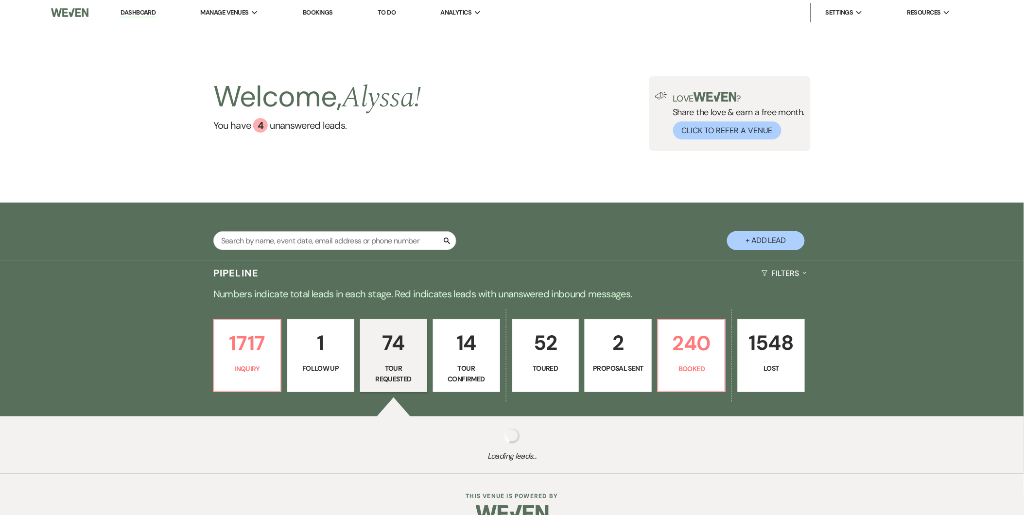
select select "2"
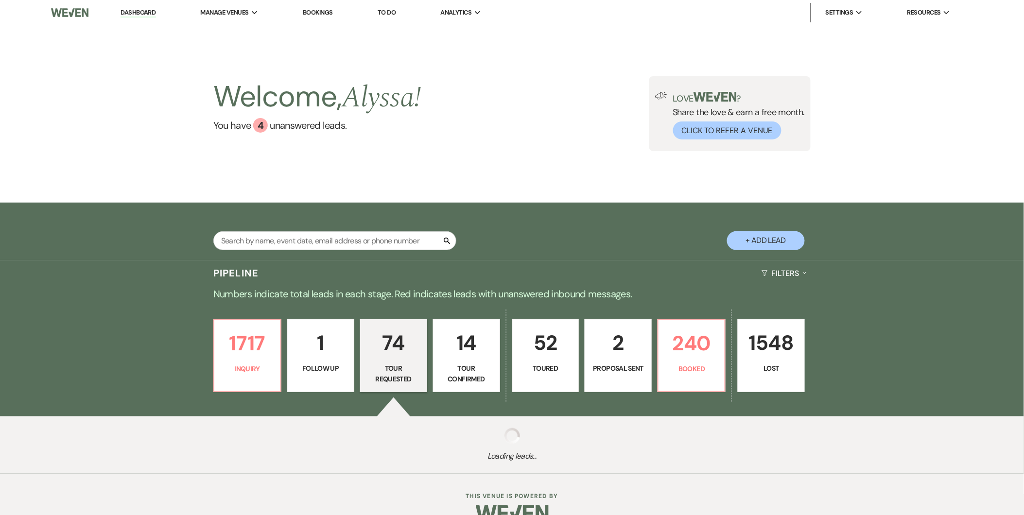
select select "2"
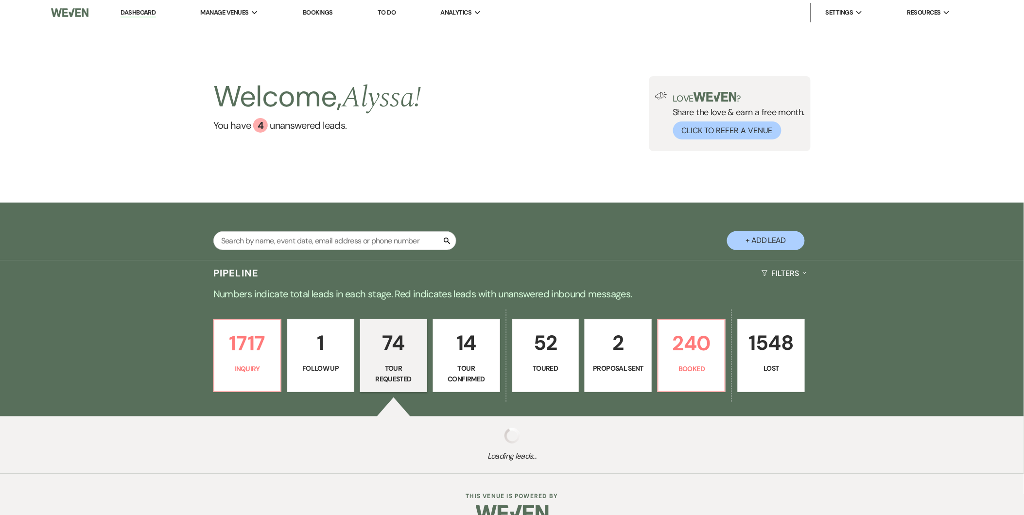
select select "2"
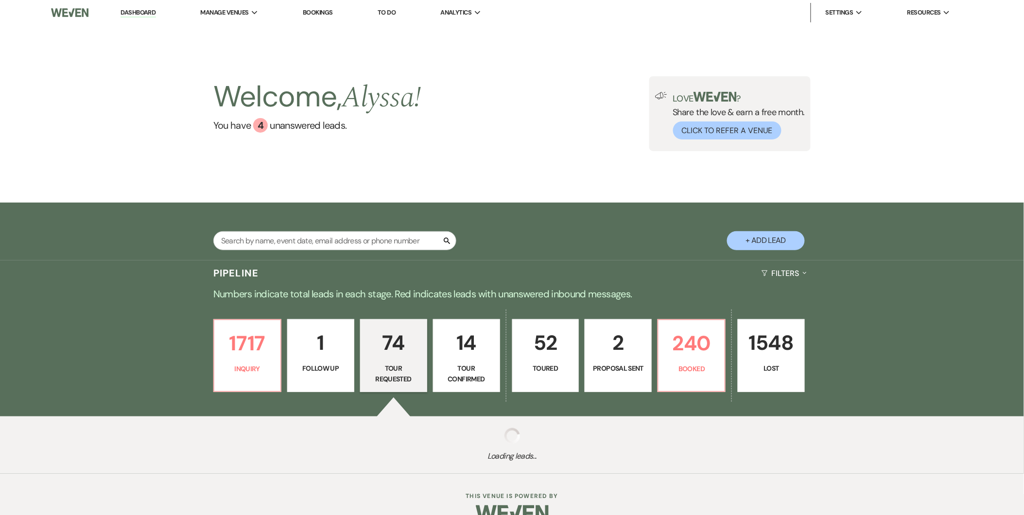
select select "2"
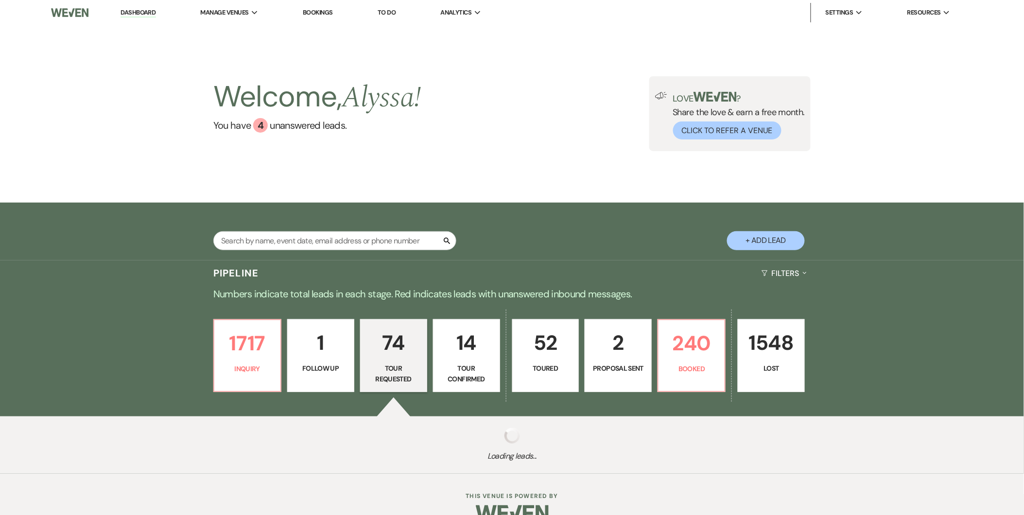
select select "2"
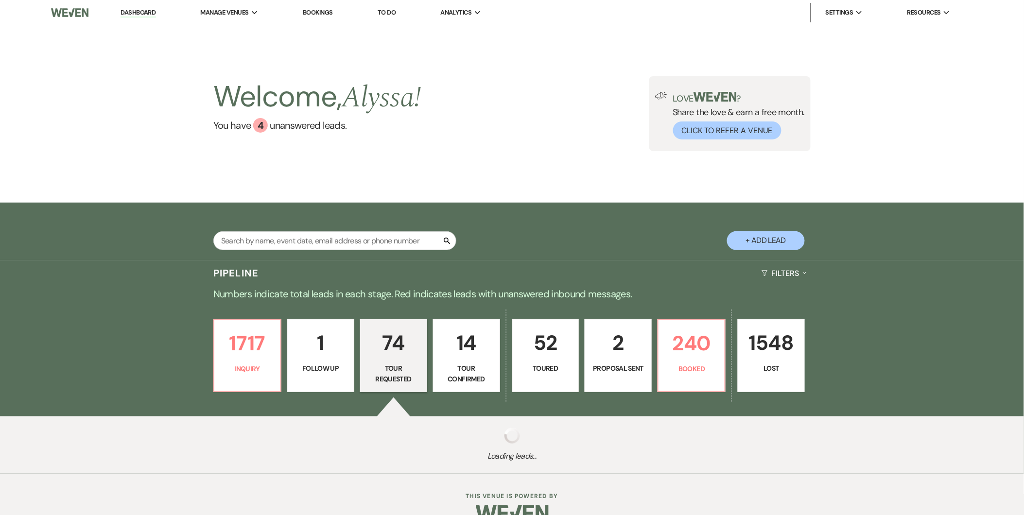
select select "2"
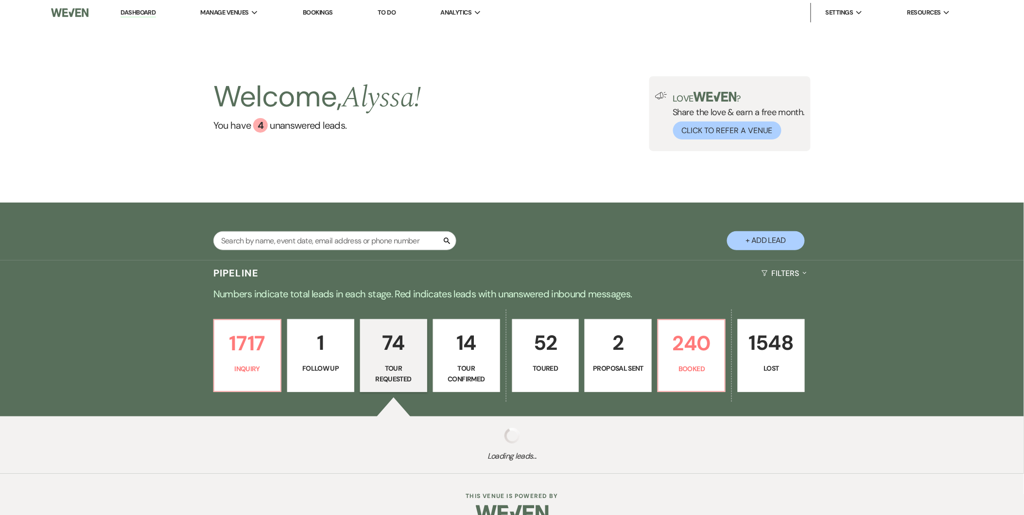
select select "2"
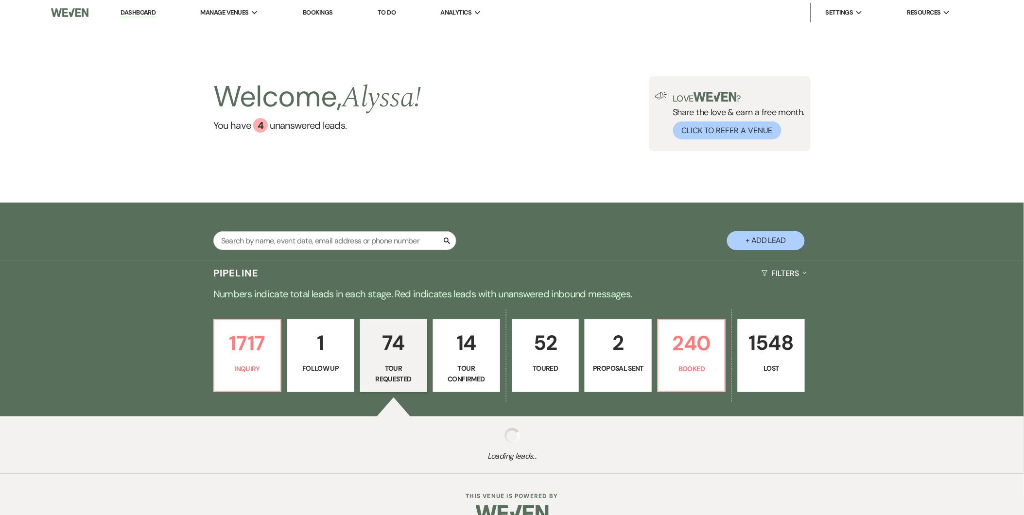
select select "2"
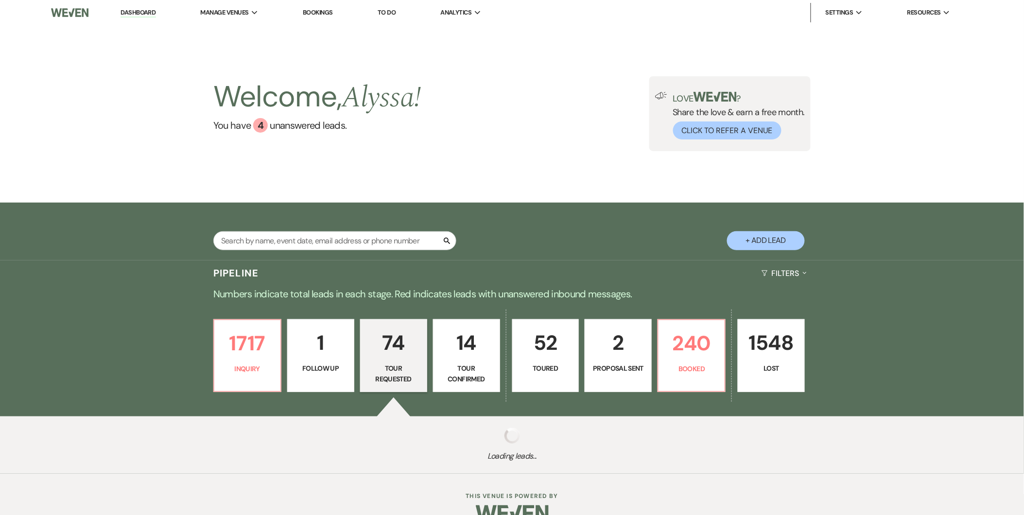
select select "2"
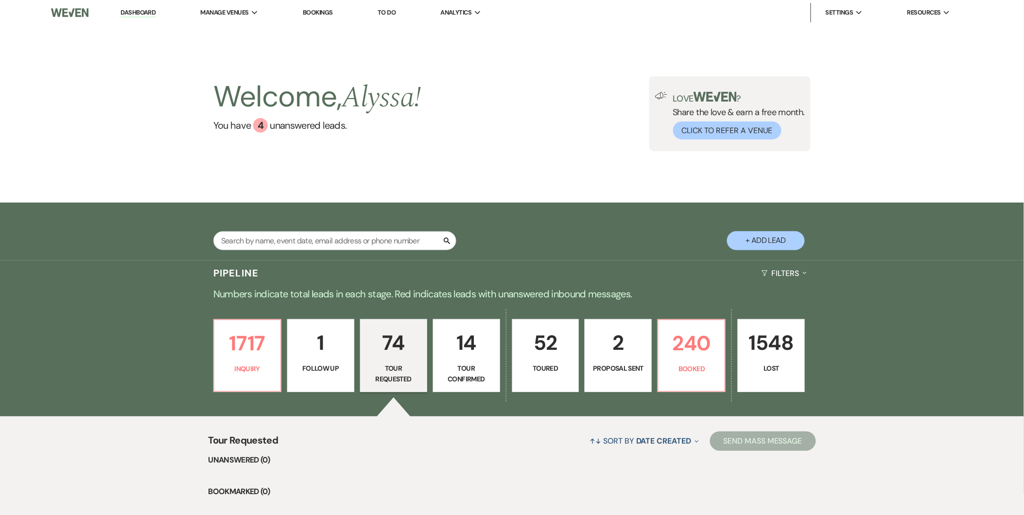
click at [327, 371] on p "Follow Up" at bounding box center [320, 368] width 54 height 11
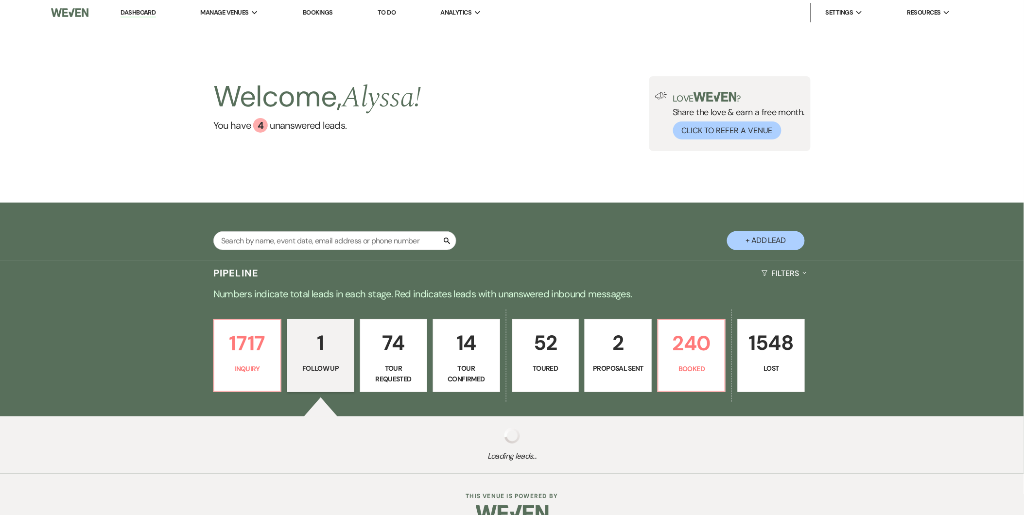
select select "9"
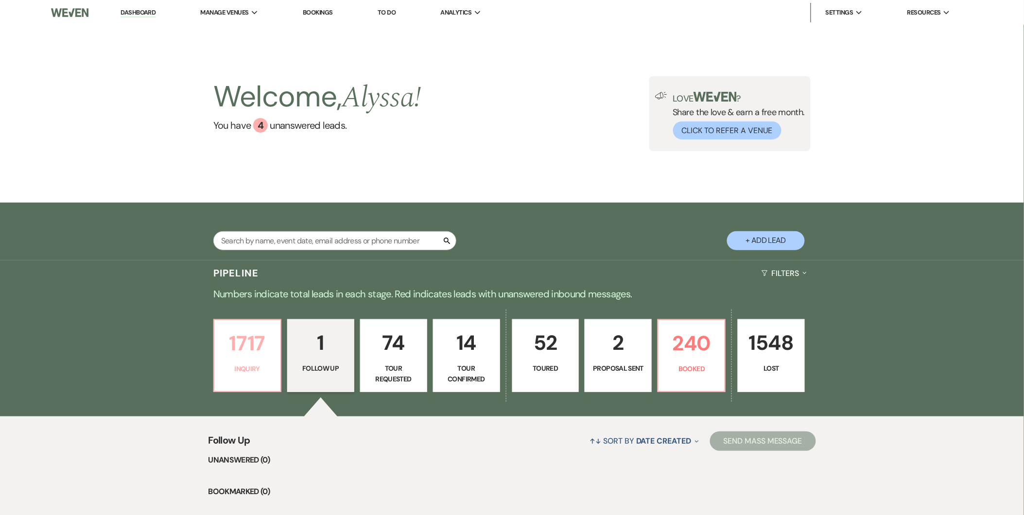
click at [241, 366] on p "Inquiry" at bounding box center [247, 368] width 54 height 11
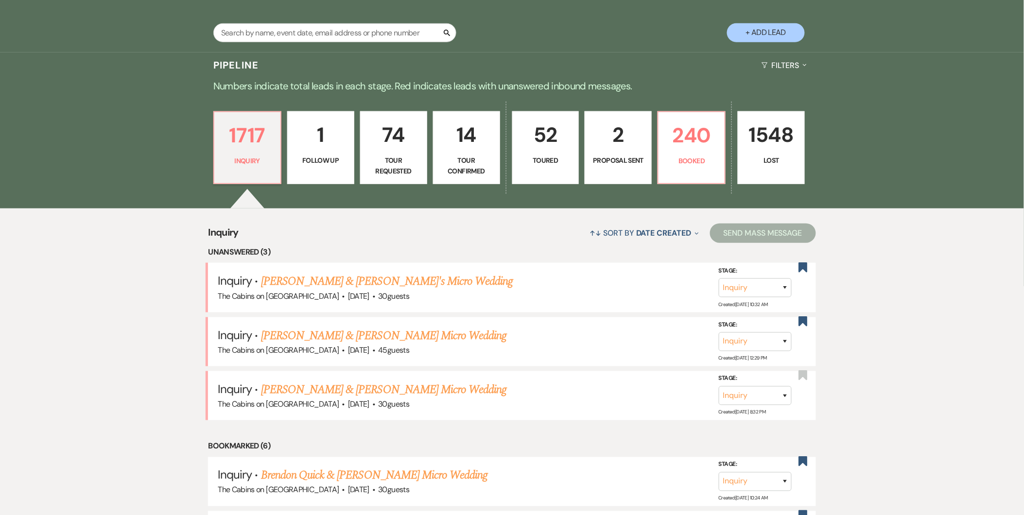
scroll to position [104, 0]
